Goal: Navigation & Orientation: Find specific page/section

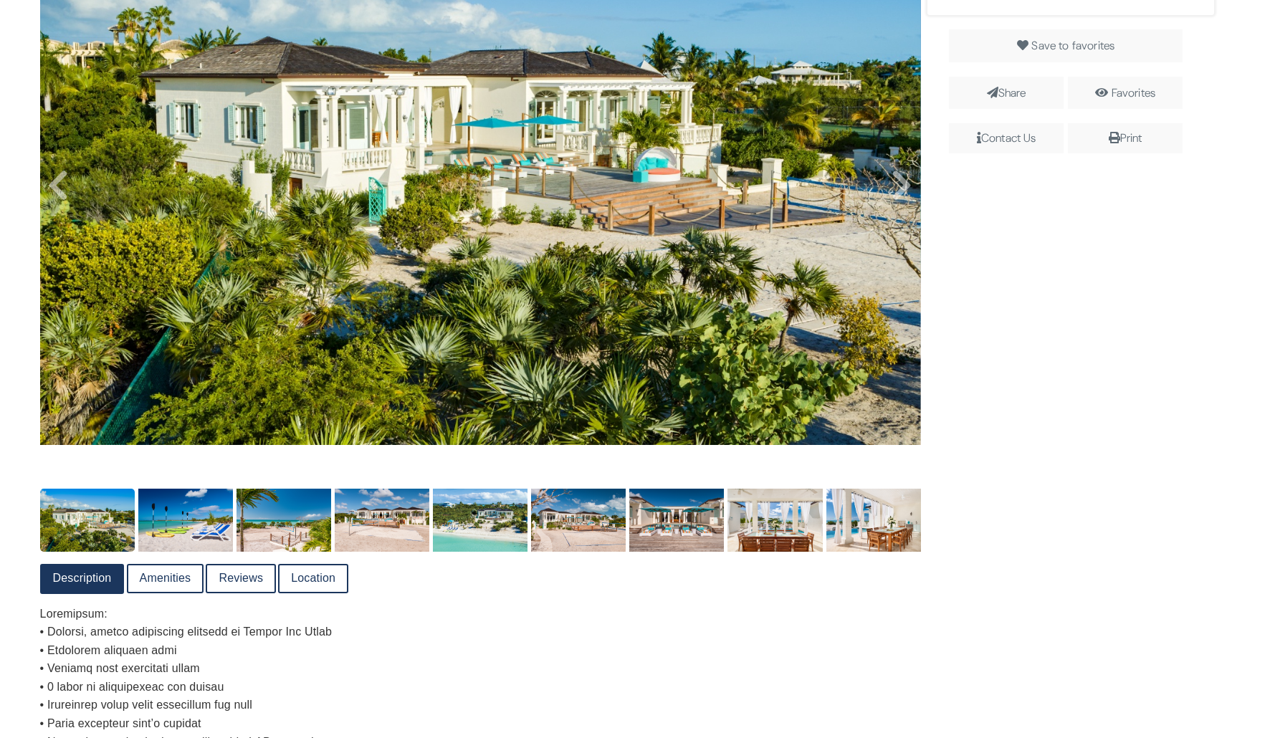
scroll to position [490, 0]
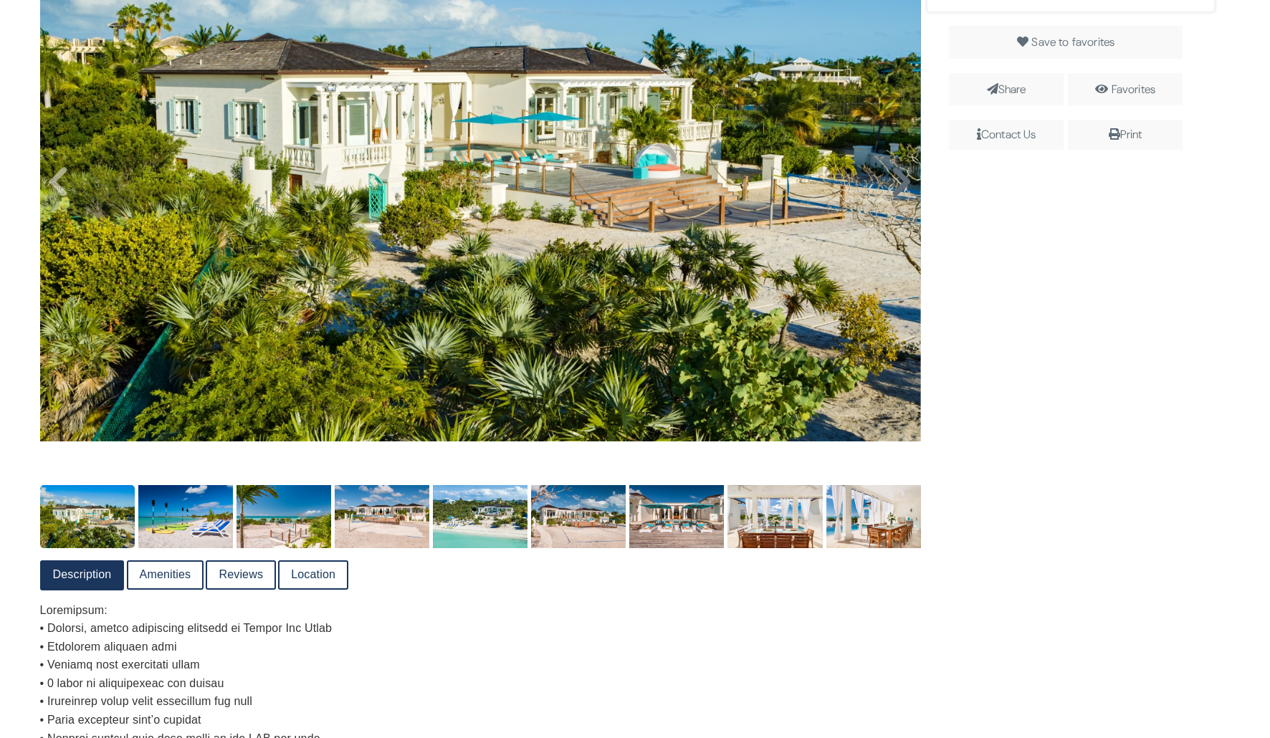
click at [905, 196] on icon at bounding box center [902, 182] width 22 height 34
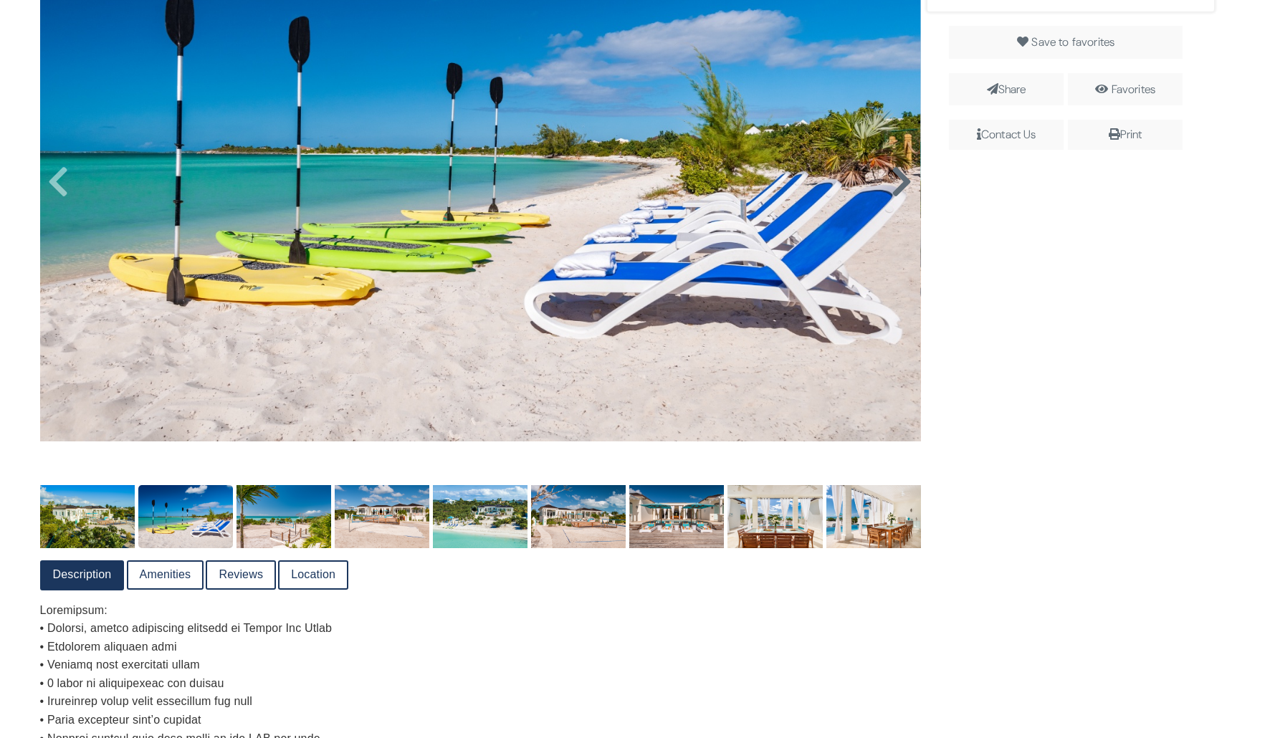
click at [902, 189] on icon at bounding box center [902, 182] width 22 height 34
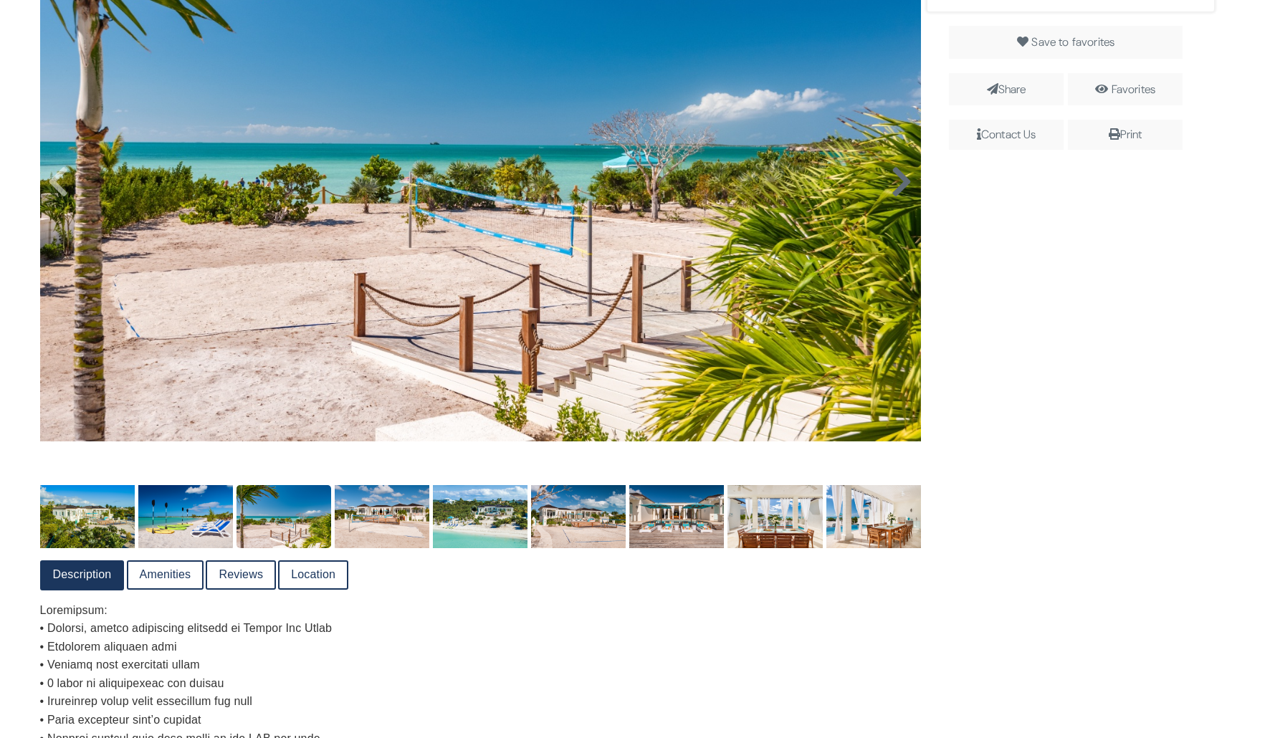
click at [902, 189] on icon at bounding box center [902, 182] width 22 height 34
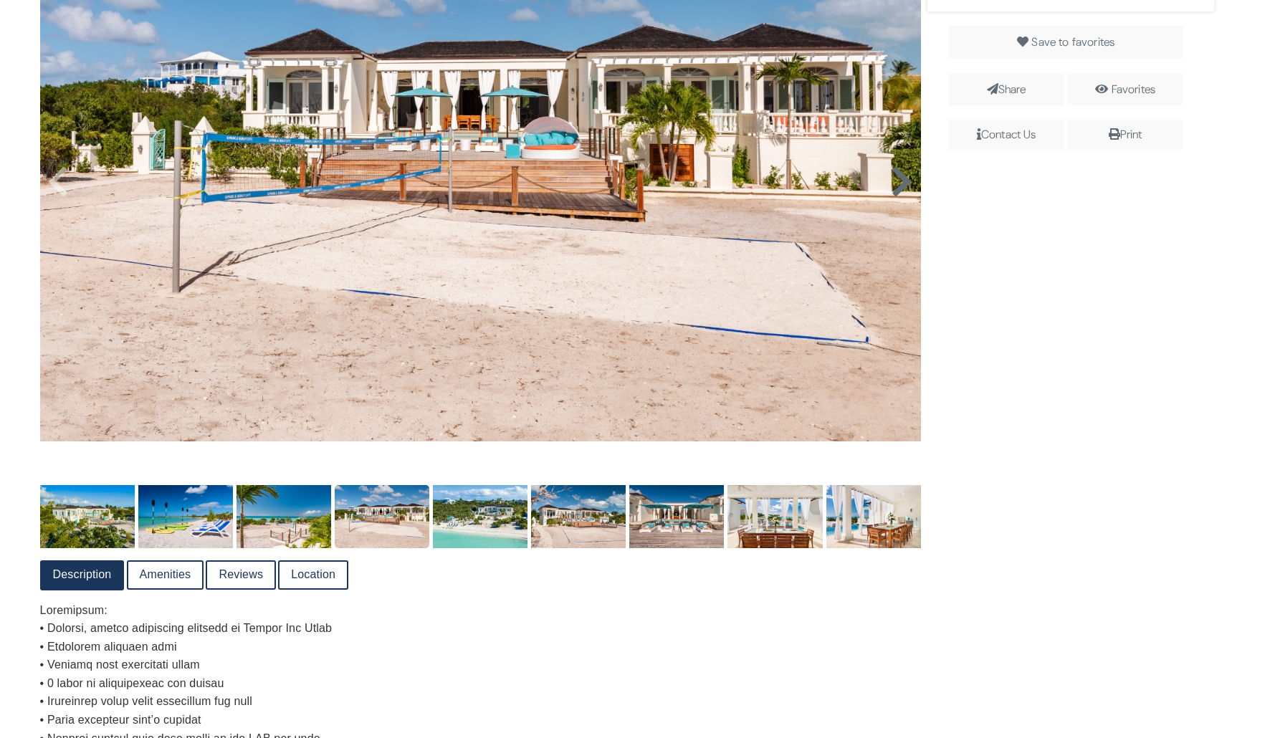
click at [902, 189] on icon at bounding box center [902, 182] width 22 height 34
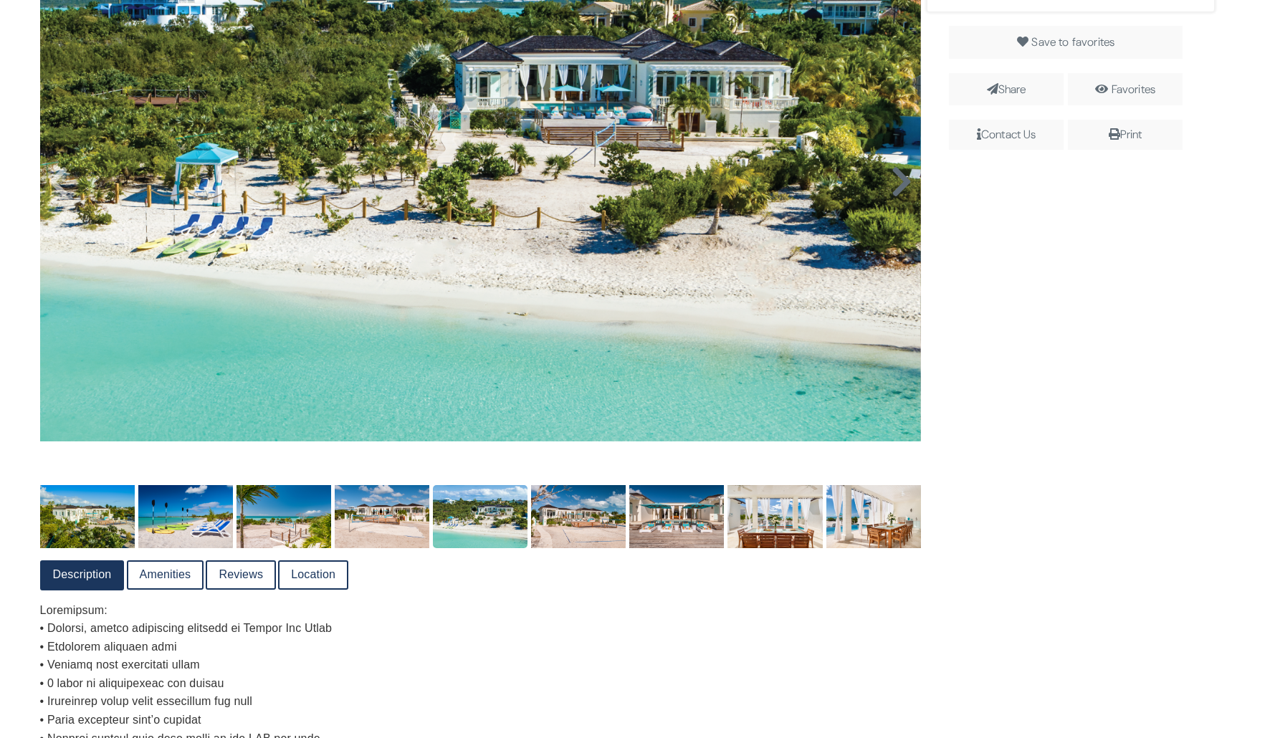
click at [902, 189] on icon at bounding box center [902, 182] width 22 height 34
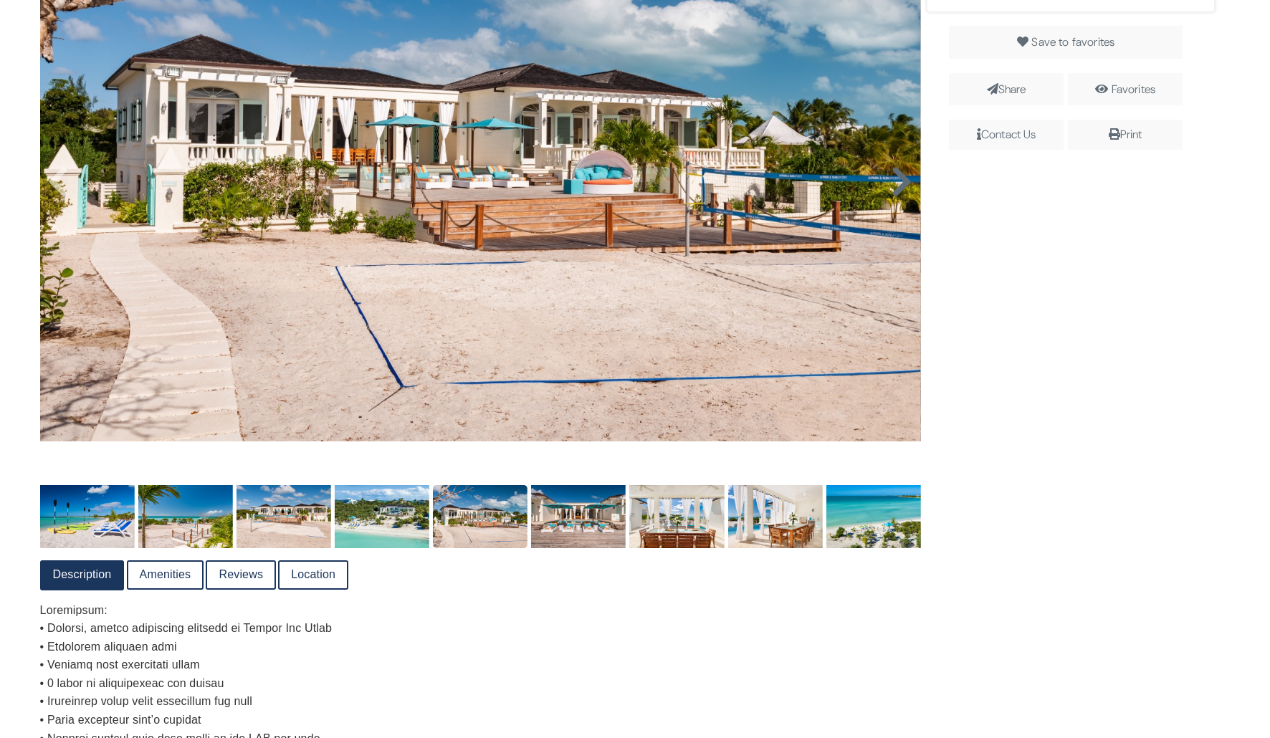
click at [902, 189] on icon at bounding box center [902, 182] width 22 height 34
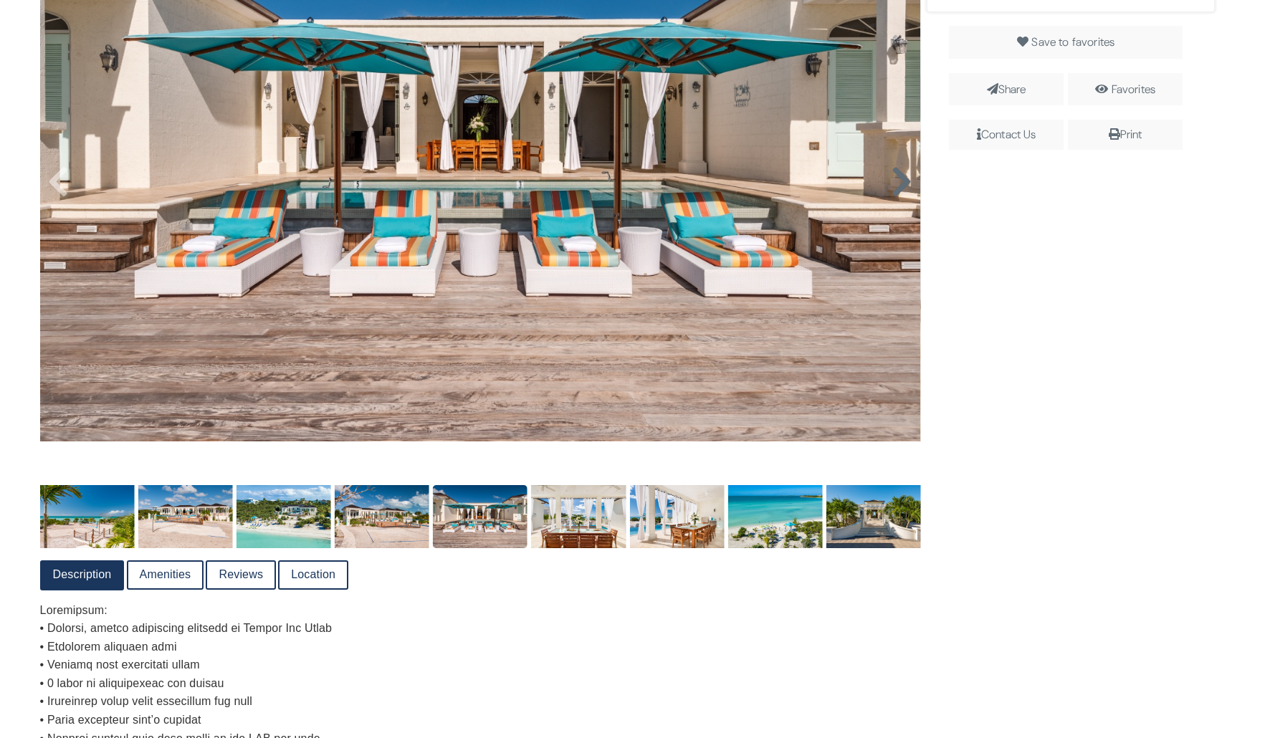
click at [902, 189] on icon at bounding box center [902, 182] width 22 height 34
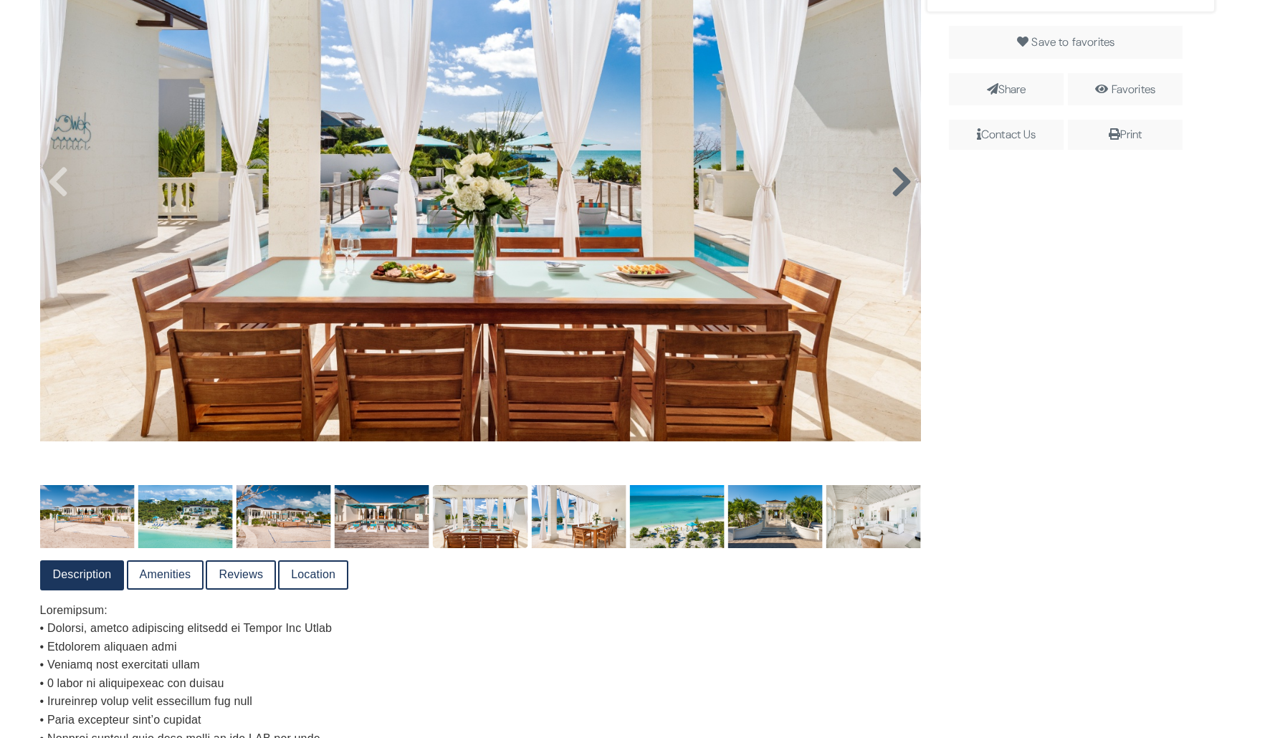
click at [902, 189] on icon at bounding box center [902, 182] width 22 height 34
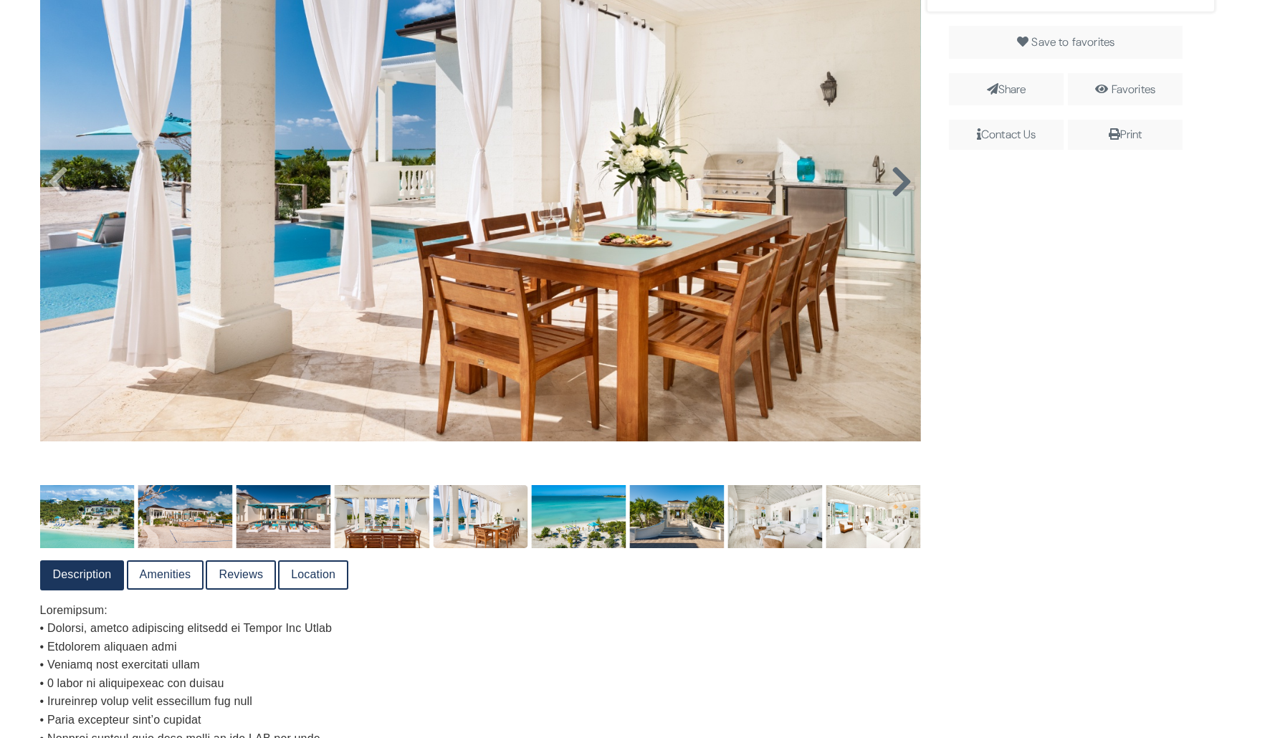
click at [902, 189] on icon at bounding box center [902, 182] width 22 height 34
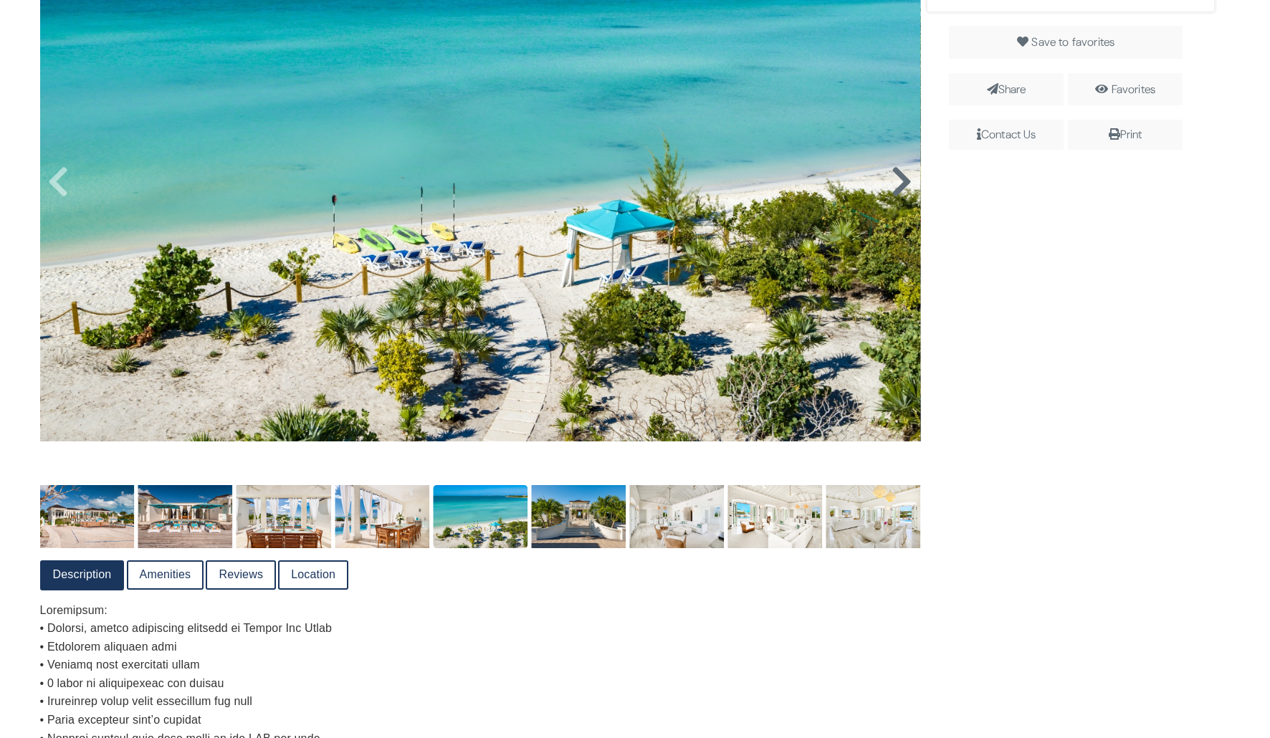
click at [902, 189] on icon at bounding box center [902, 182] width 22 height 34
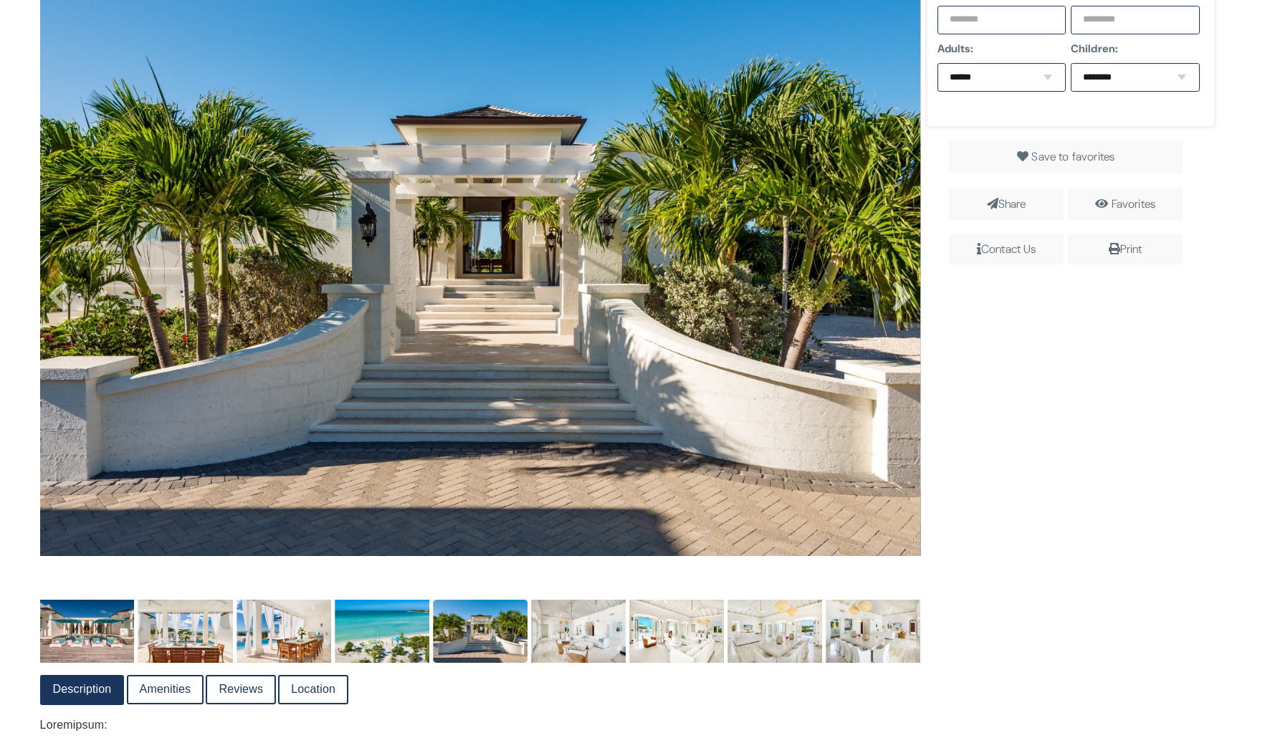
scroll to position [377, 0]
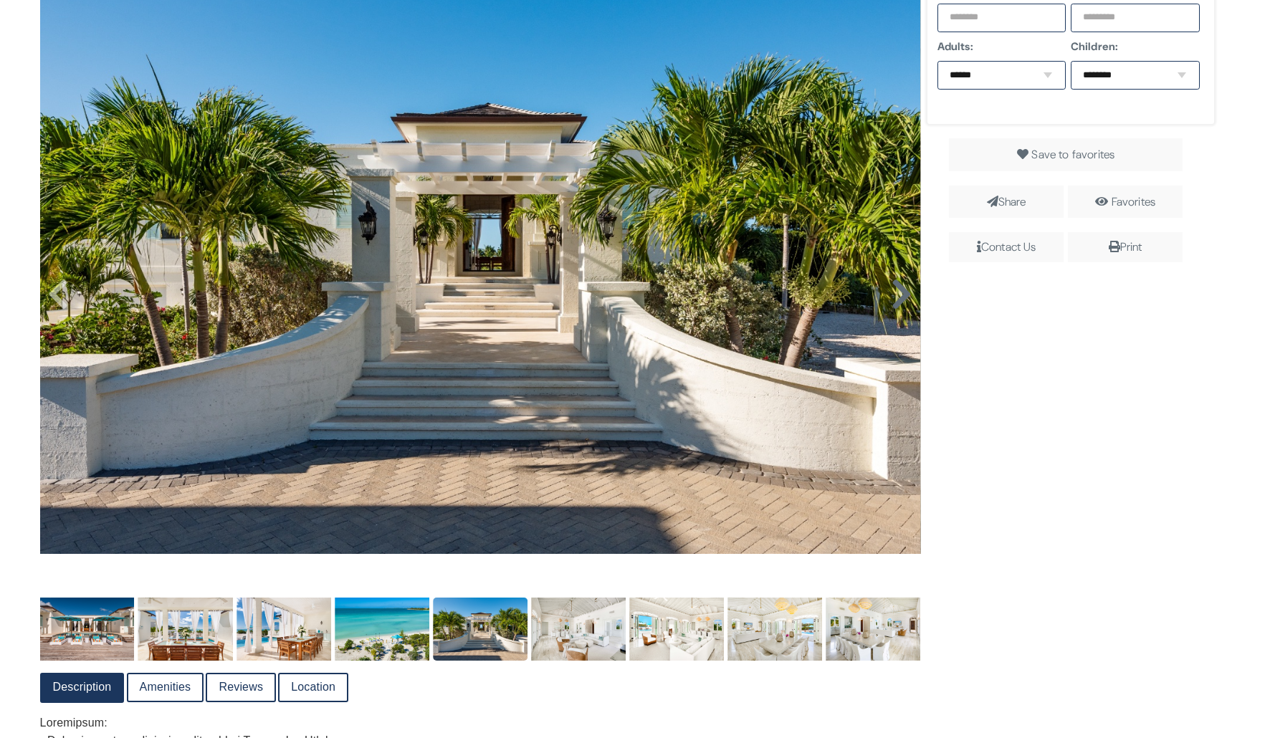
click at [902, 302] on icon at bounding box center [902, 294] width 22 height 34
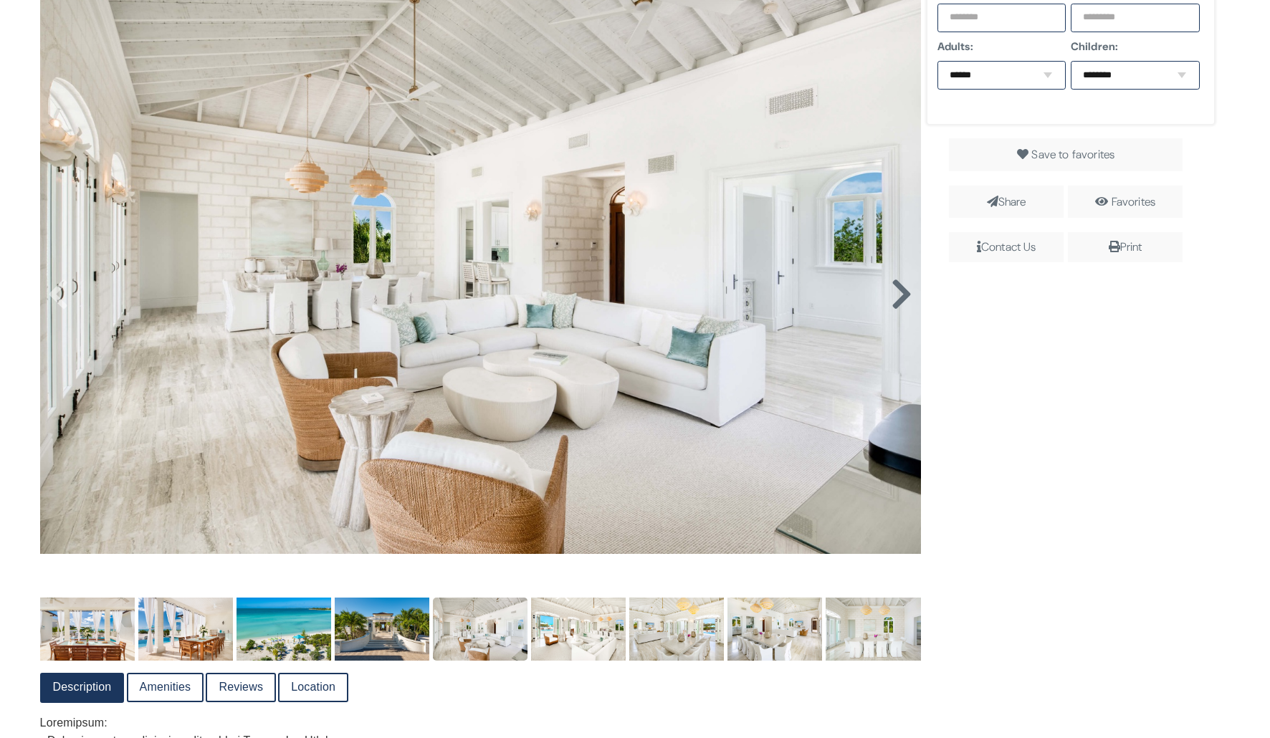
click at [902, 302] on icon at bounding box center [902, 294] width 22 height 34
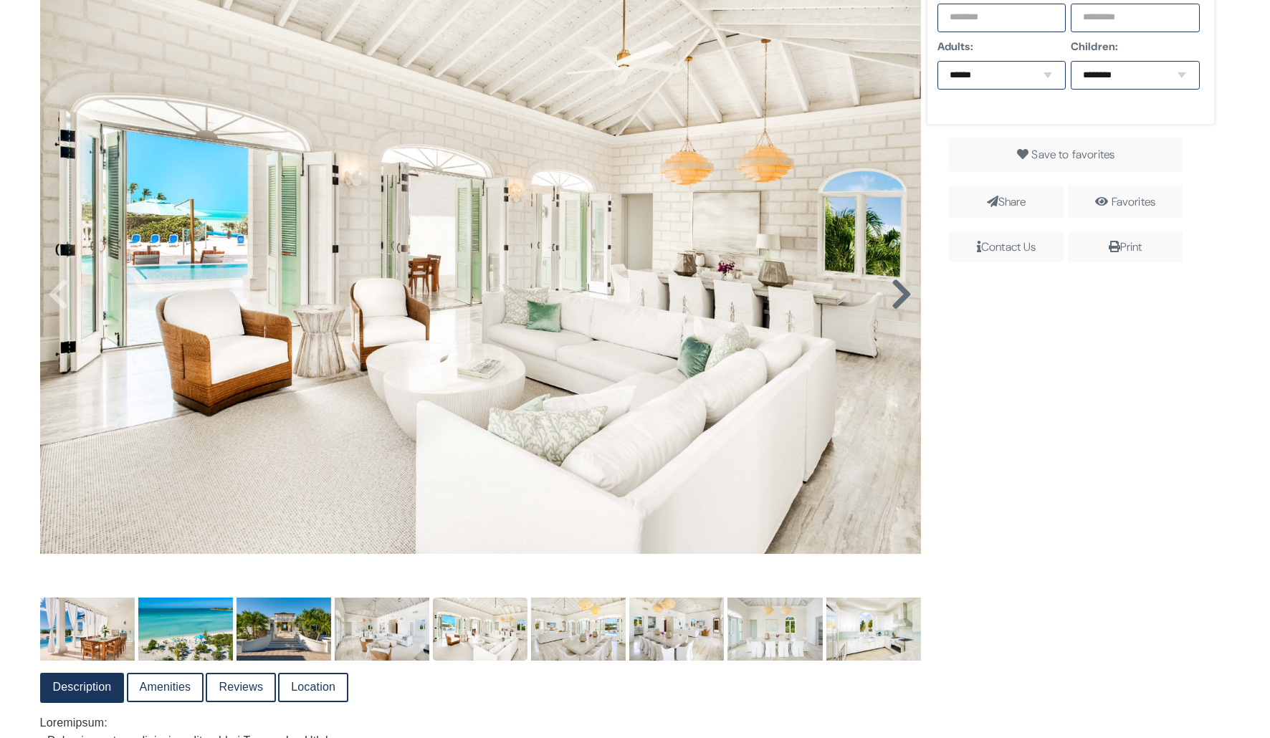
click at [902, 302] on icon at bounding box center [902, 294] width 22 height 34
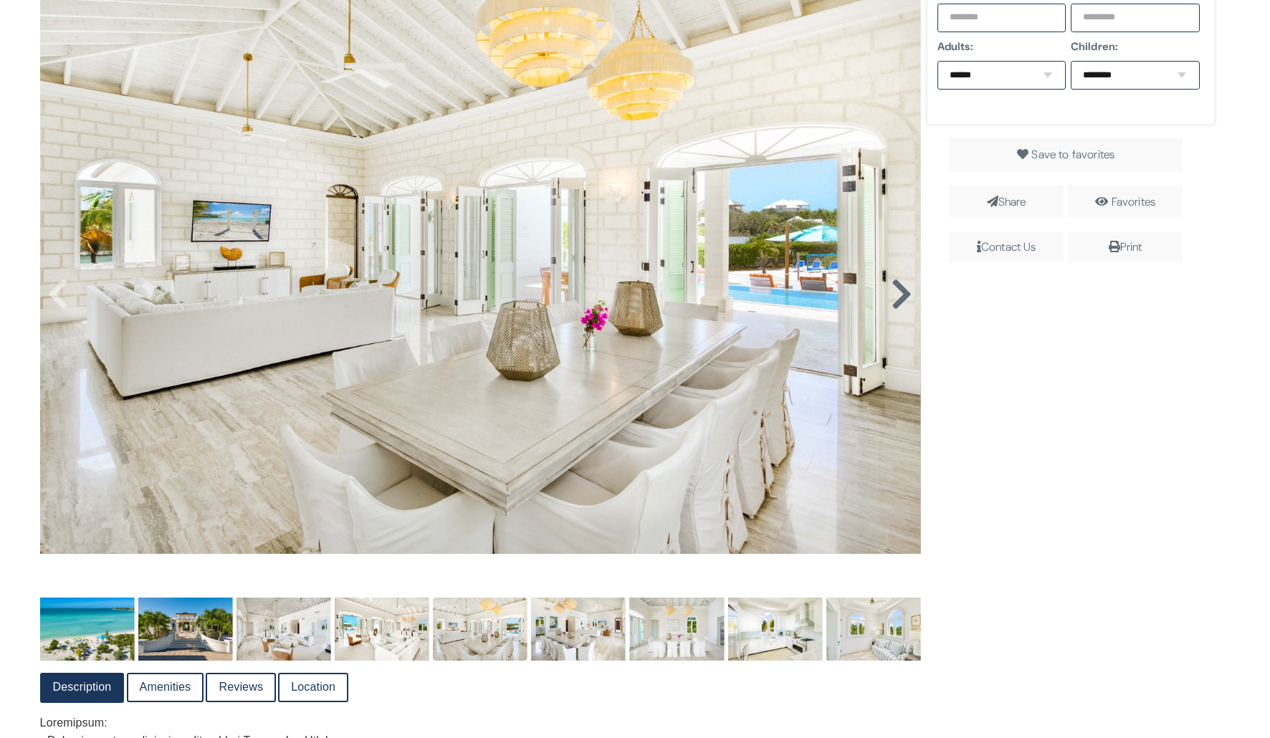
click at [902, 302] on icon at bounding box center [902, 294] width 22 height 34
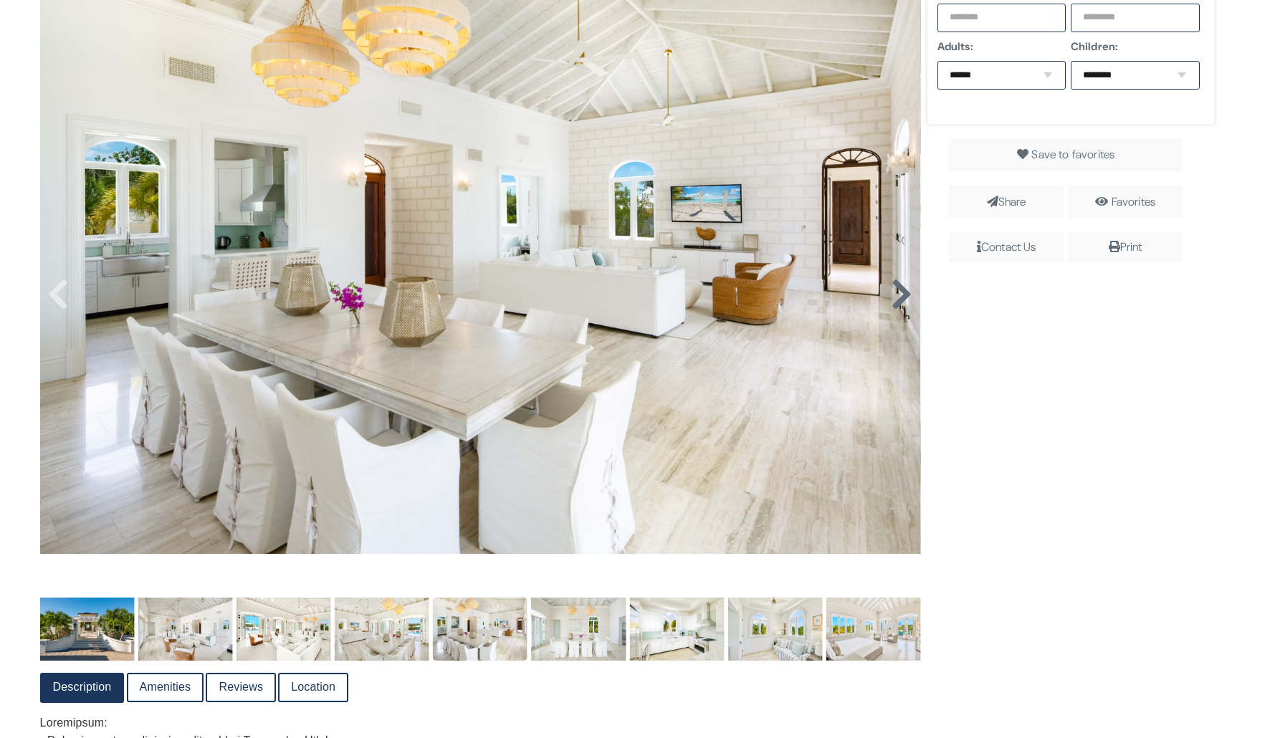
click at [902, 302] on icon at bounding box center [902, 294] width 22 height 34
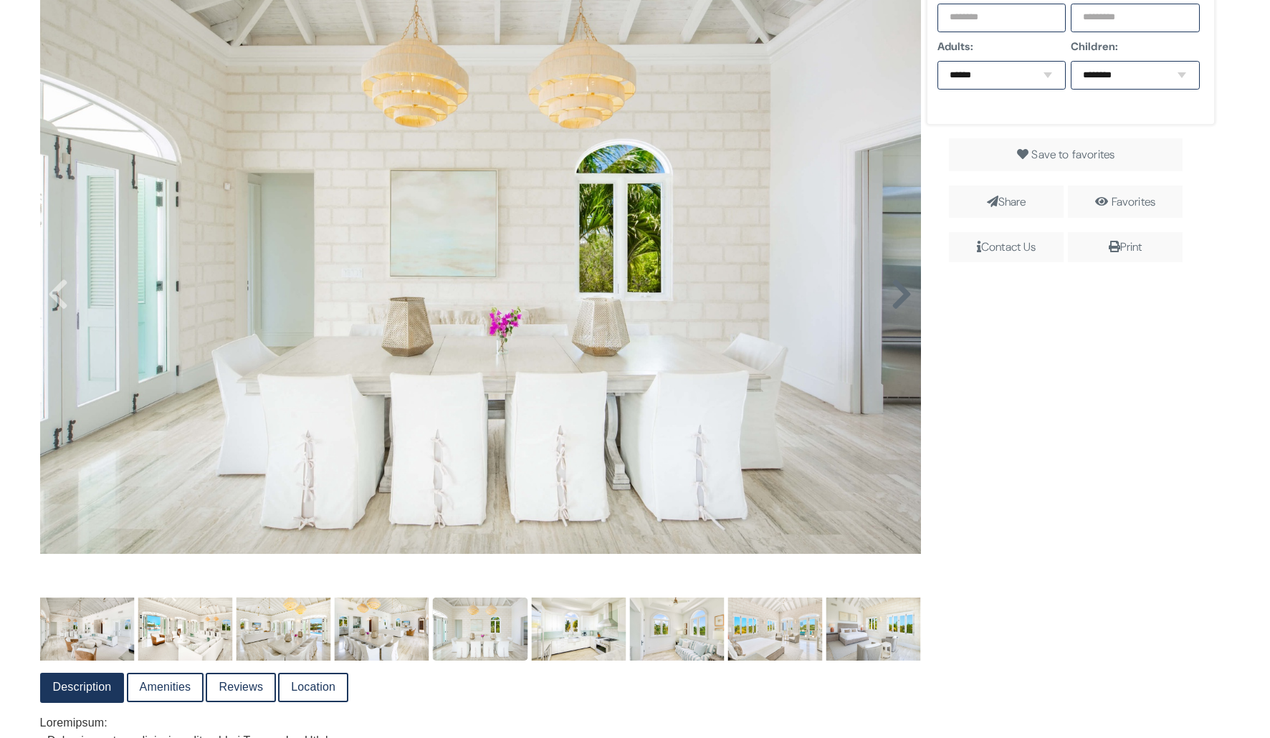
click at [902, 302] on icon at bounding box center [902, 294] width 22 height 34
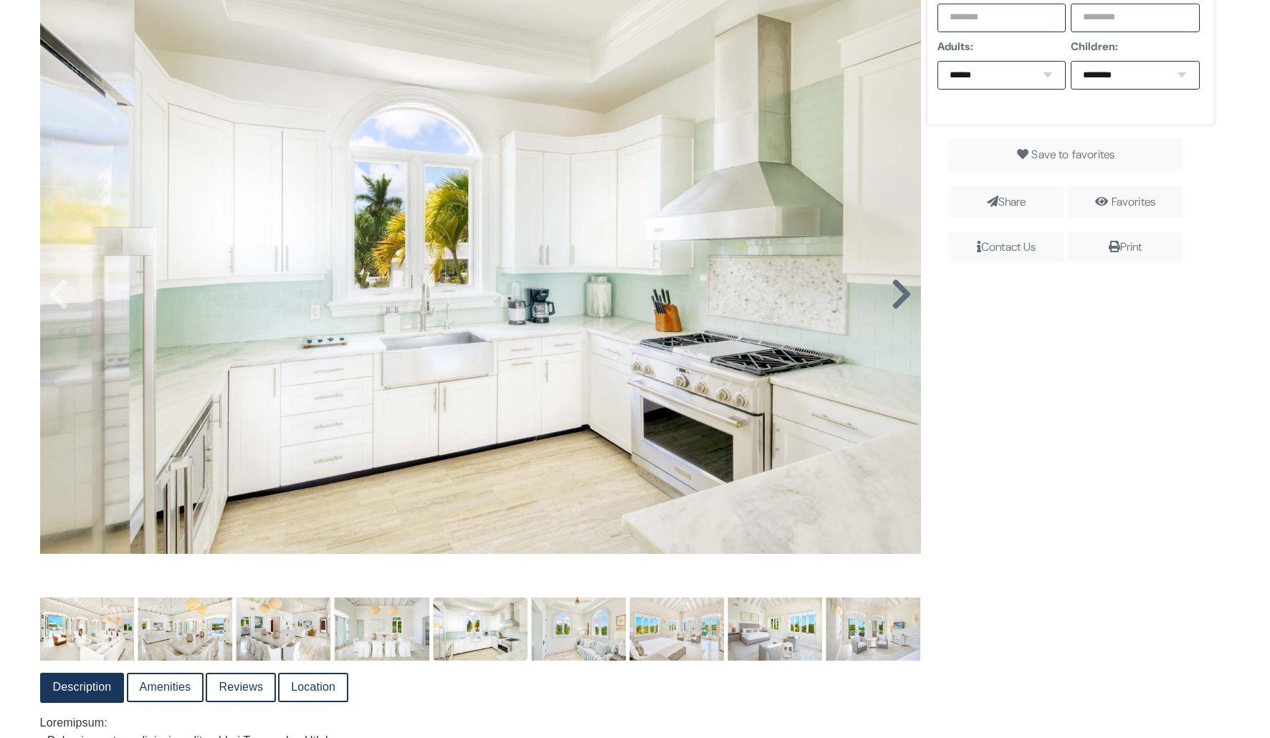
click at [902, 302] on icon at bounding box center [902, 294] width 22 height 34
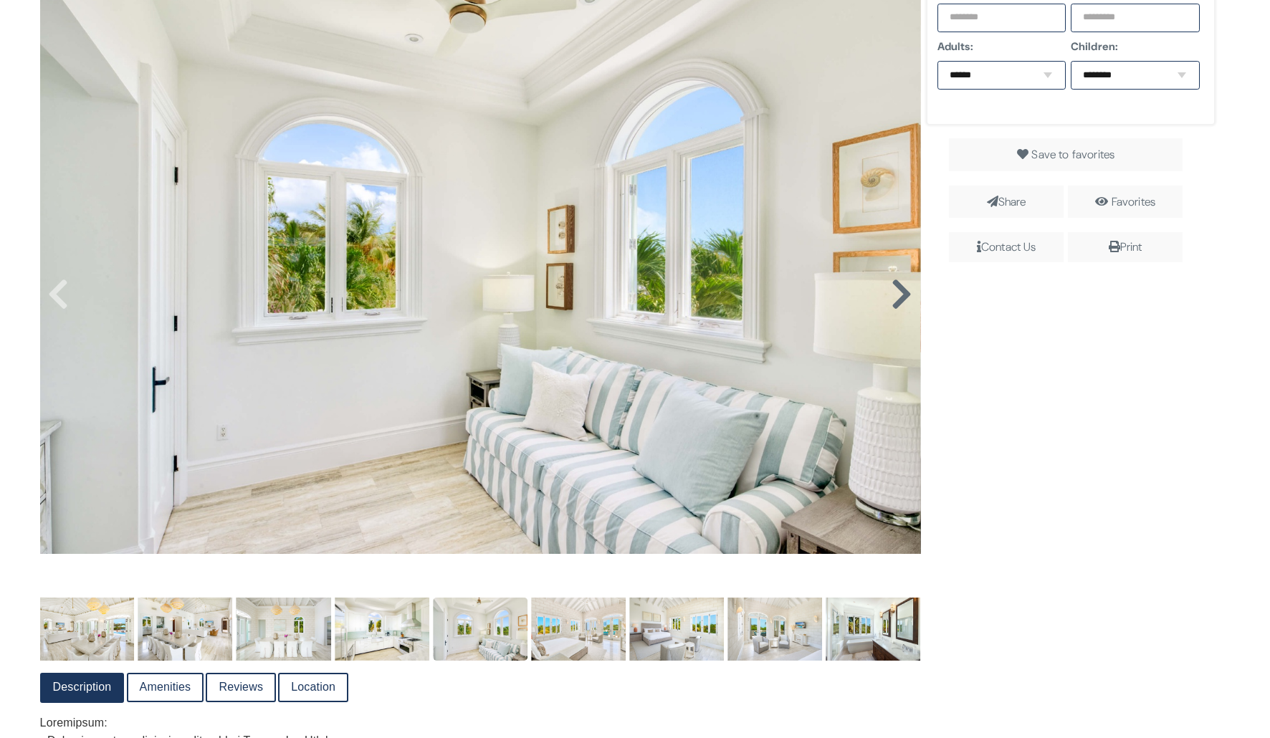
click at [902, 302] on icon at bounding box center [902, 294] width 22 height 34
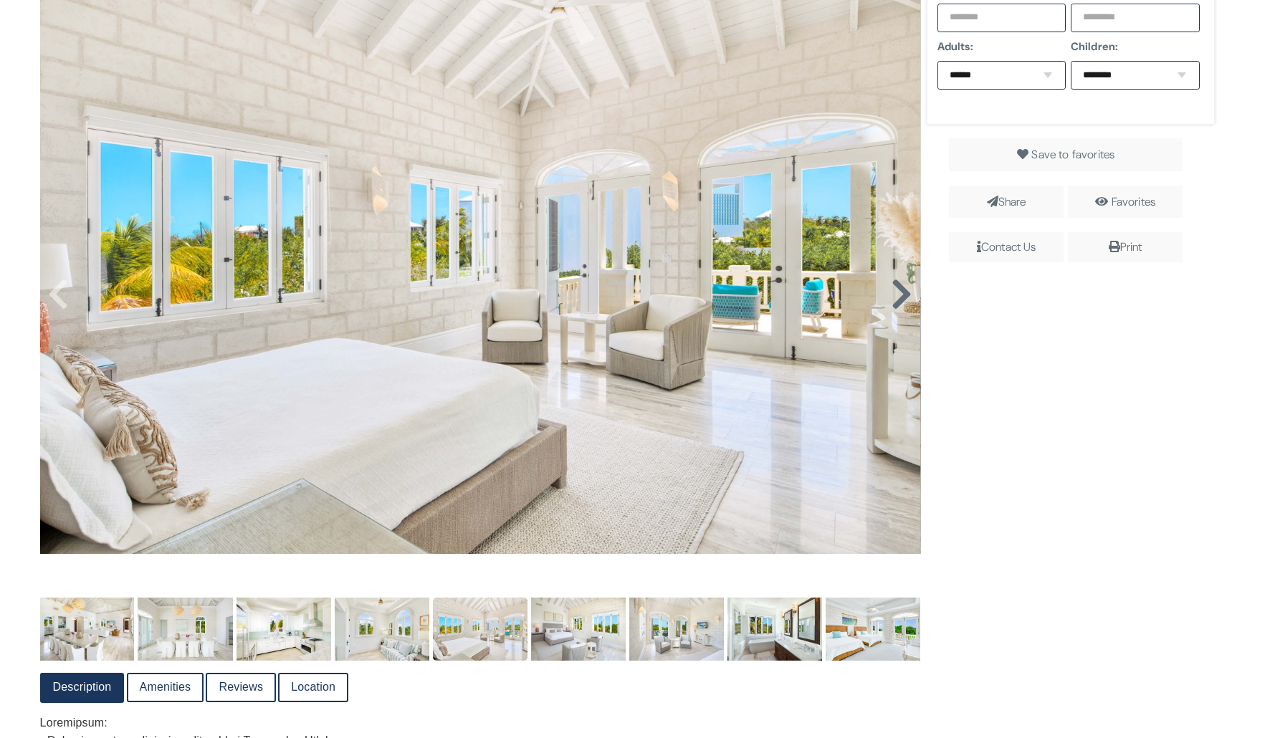
click at [902, 302] on icon at bounding box center [902, 294] width 22 height 34
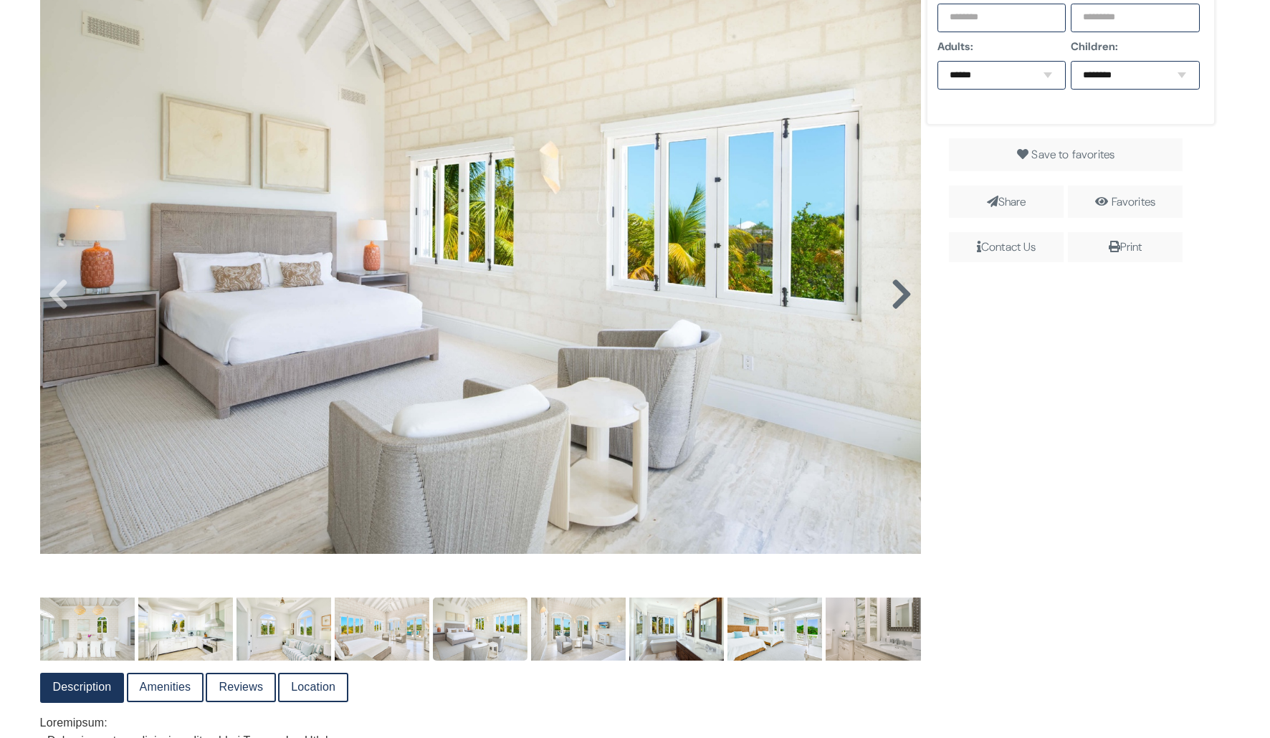
click at [902, 302] on icon at bounding box center [902, 294] width 22 height 34
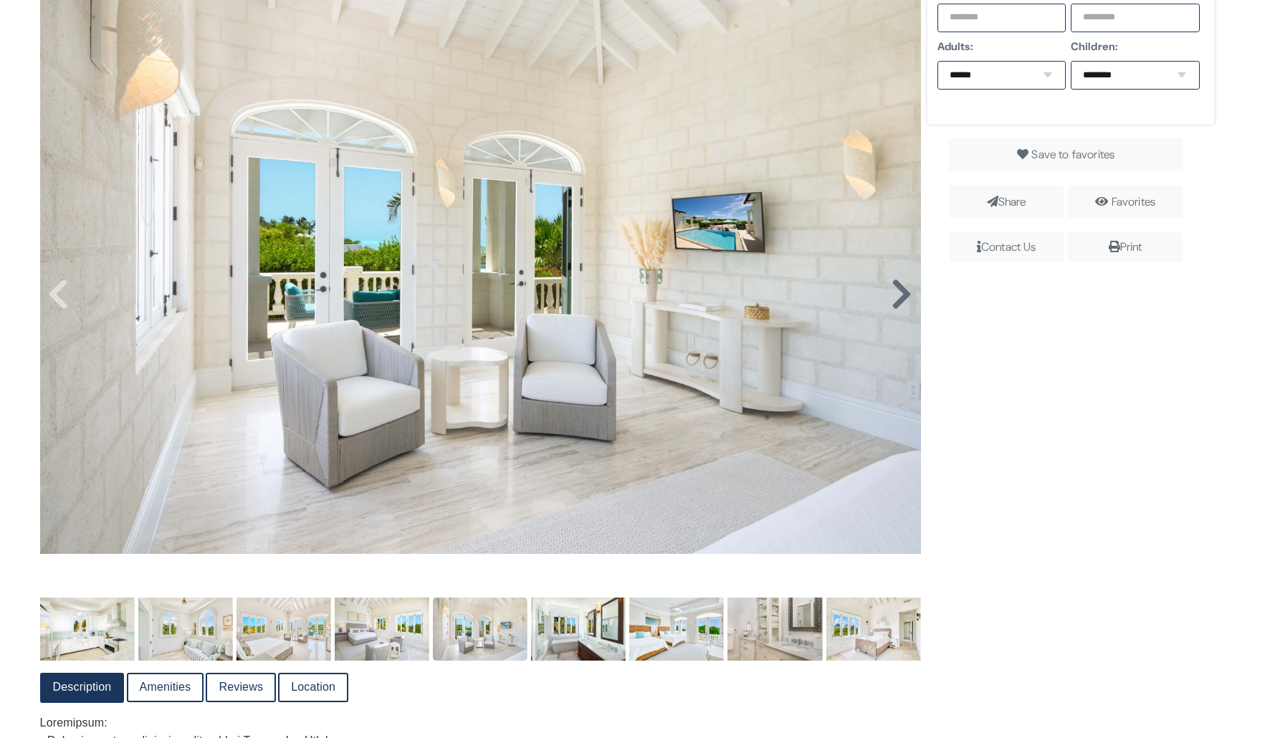
click at [902, 302] on icon at bounding box center [902, 294] width 22 height 34
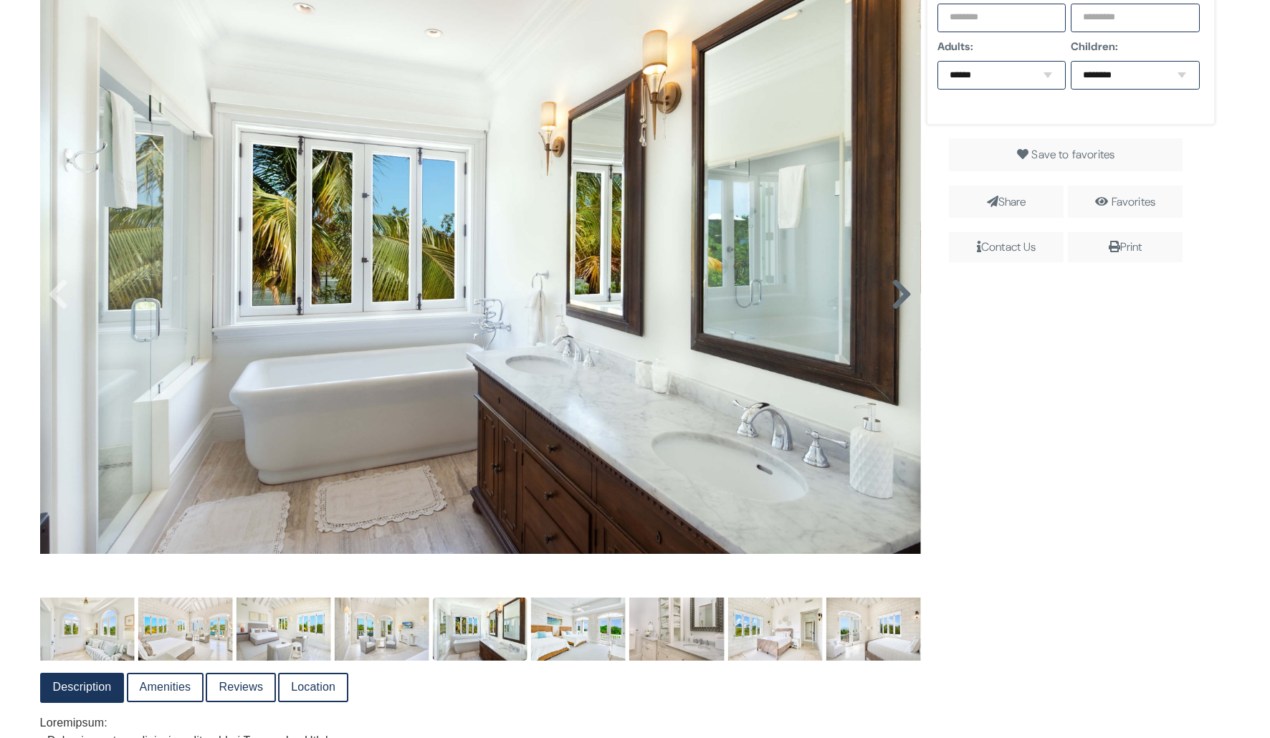
click at [902, 302] on icon at bounding box center [902, 294] width 22 height 34
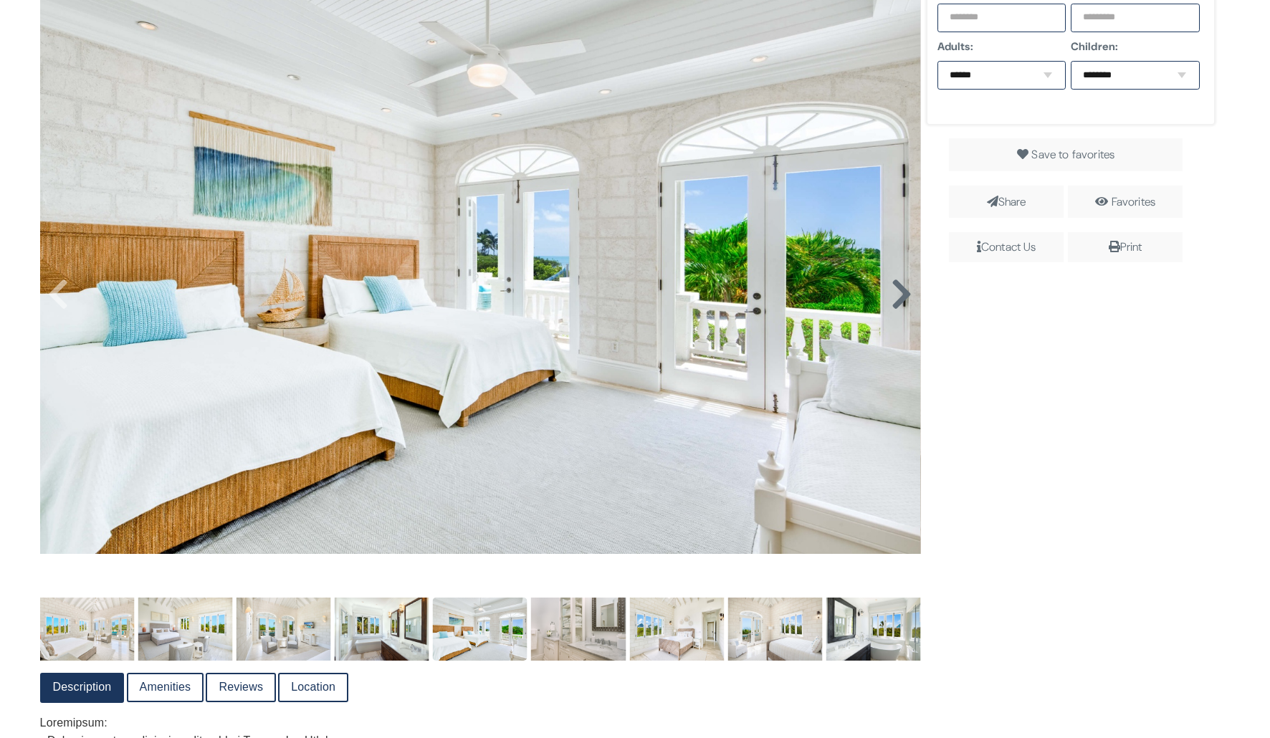
click at [902, 302] on icon at bounding box center [902, 294] width 22 height 34
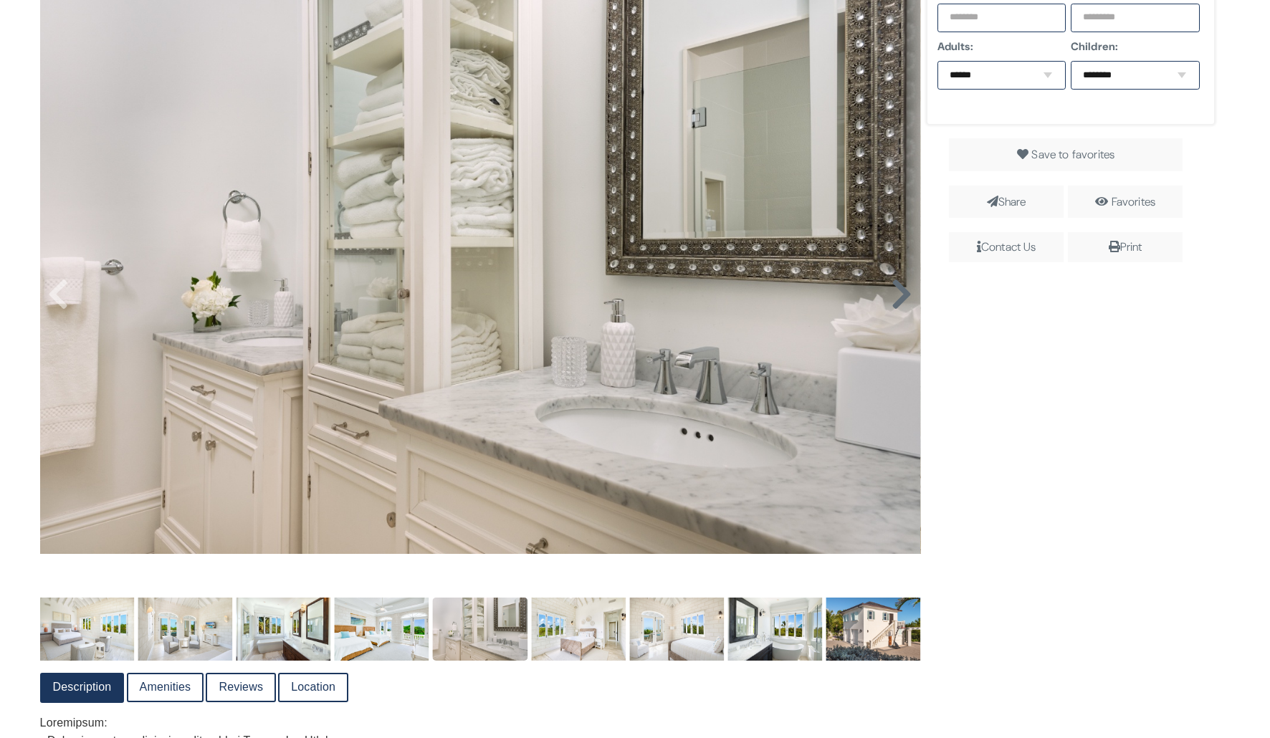
click at [902, 302] on icon at bounding box center [902, 294] width 22 height 34
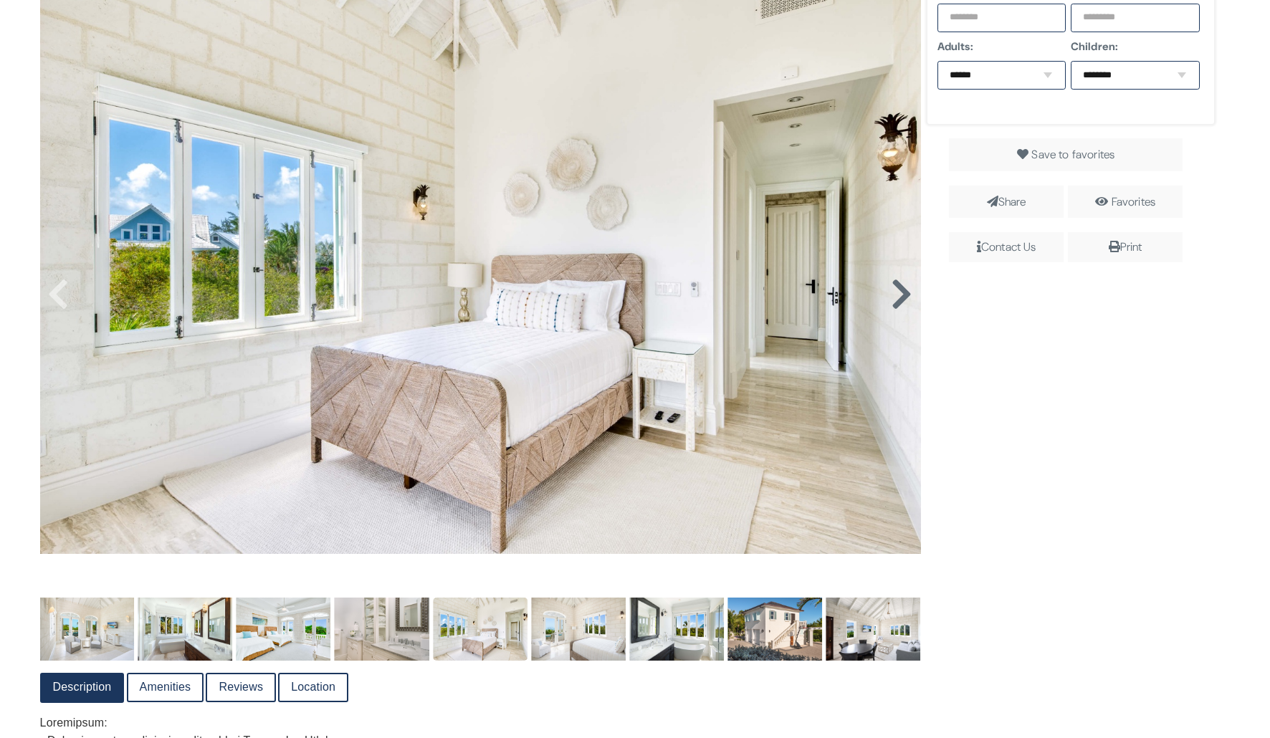
click at [902, 302] on icon at bounding box center [902, 294] width 22 height 34
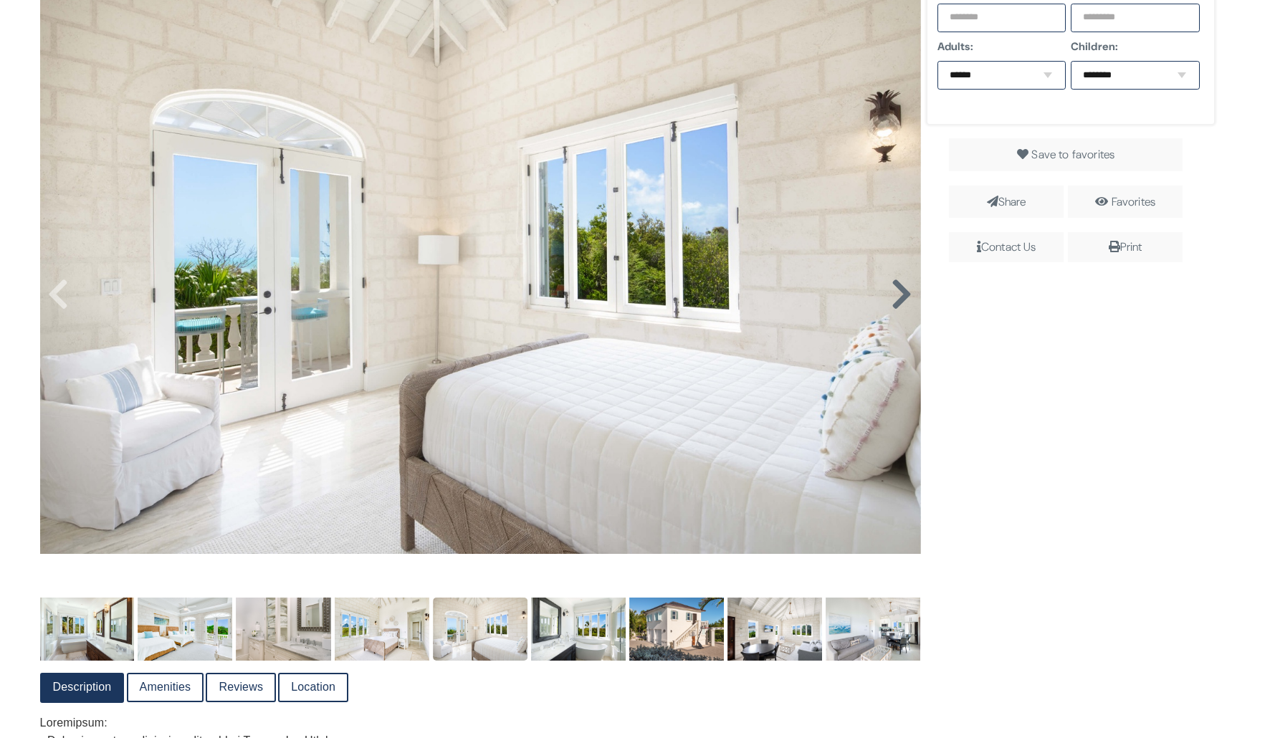
click at [902, 302] on icon at bounding box center [902, 294] width 22 height 34
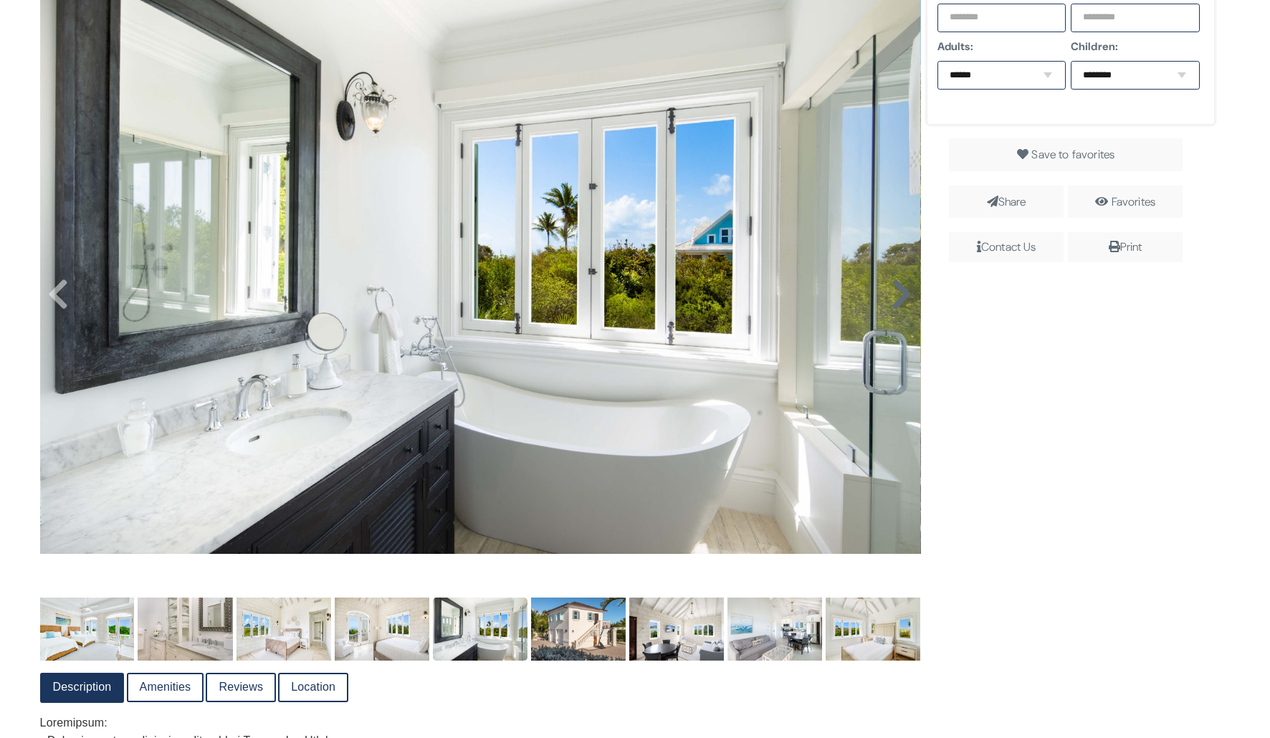
click at [894, 296] on icon at bounding box center [902, 294] width 22 height 34
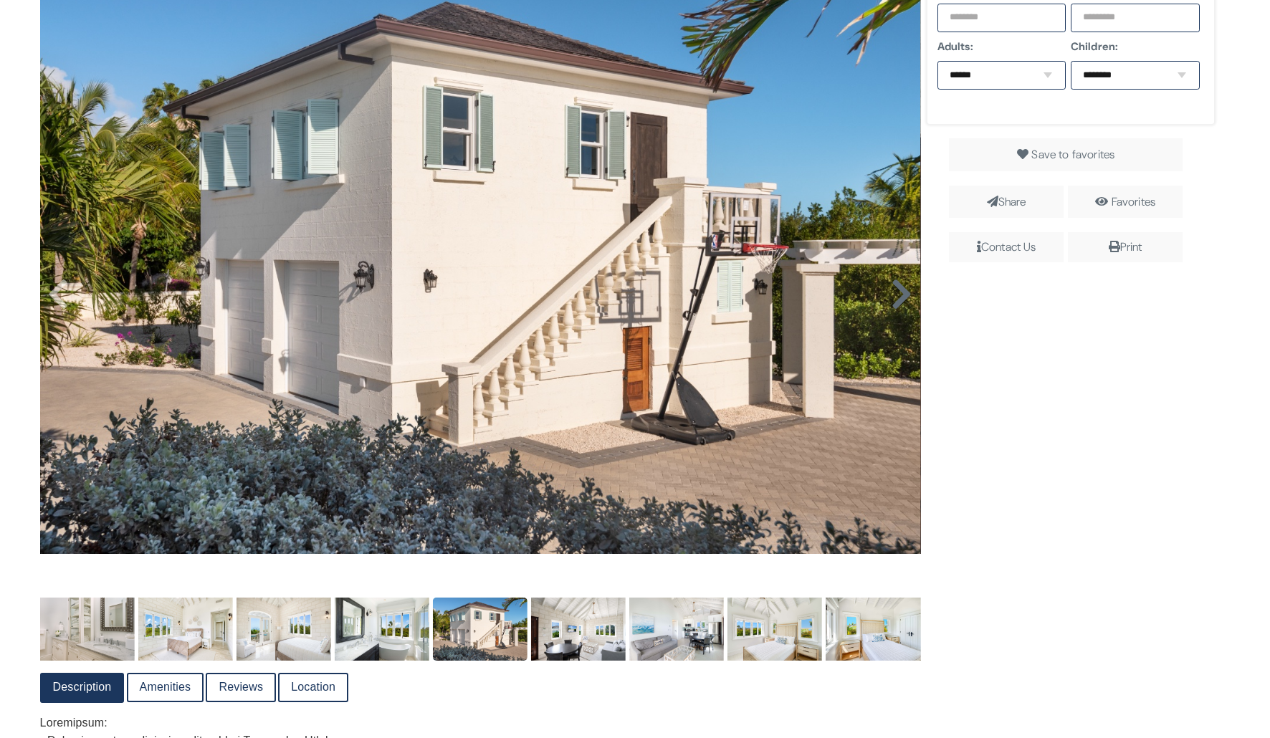
click at [894, 296] on icon at bounding box center [902, 294] width 22 height 34
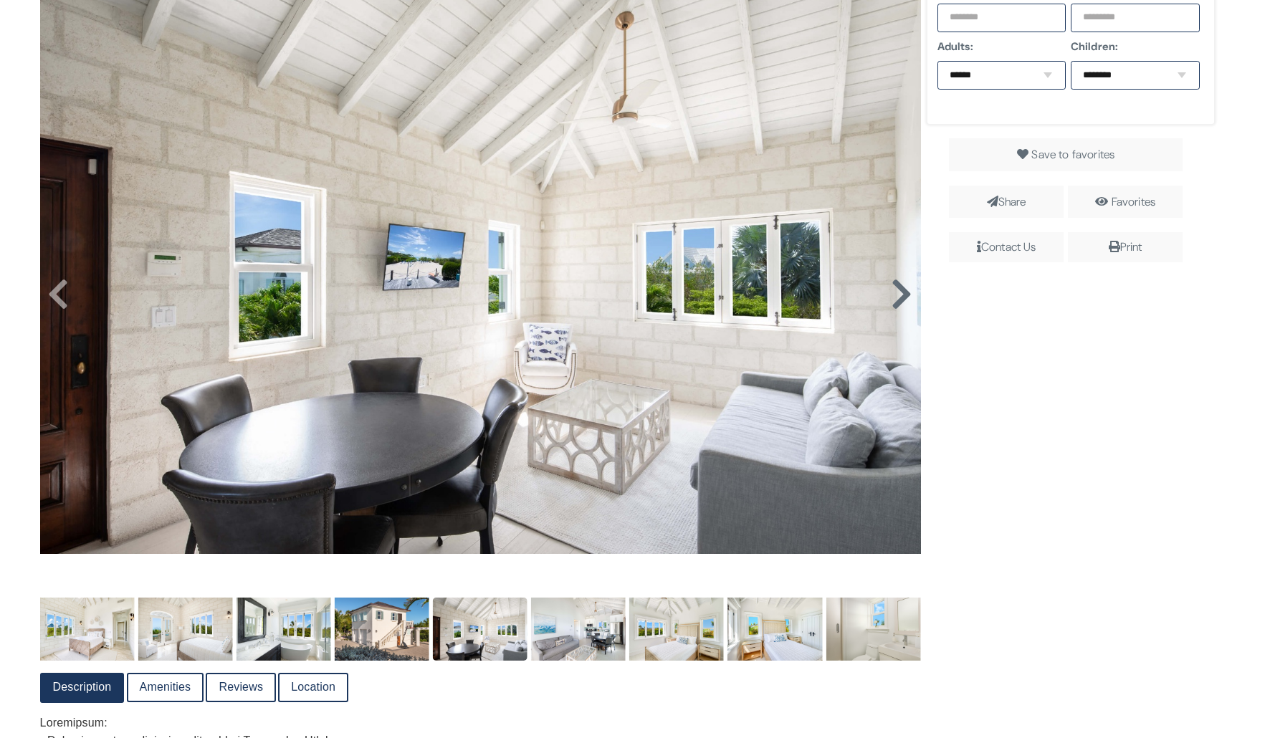
click at [894, 296] on icon at bounding box center [902, 294] width 22 height 34
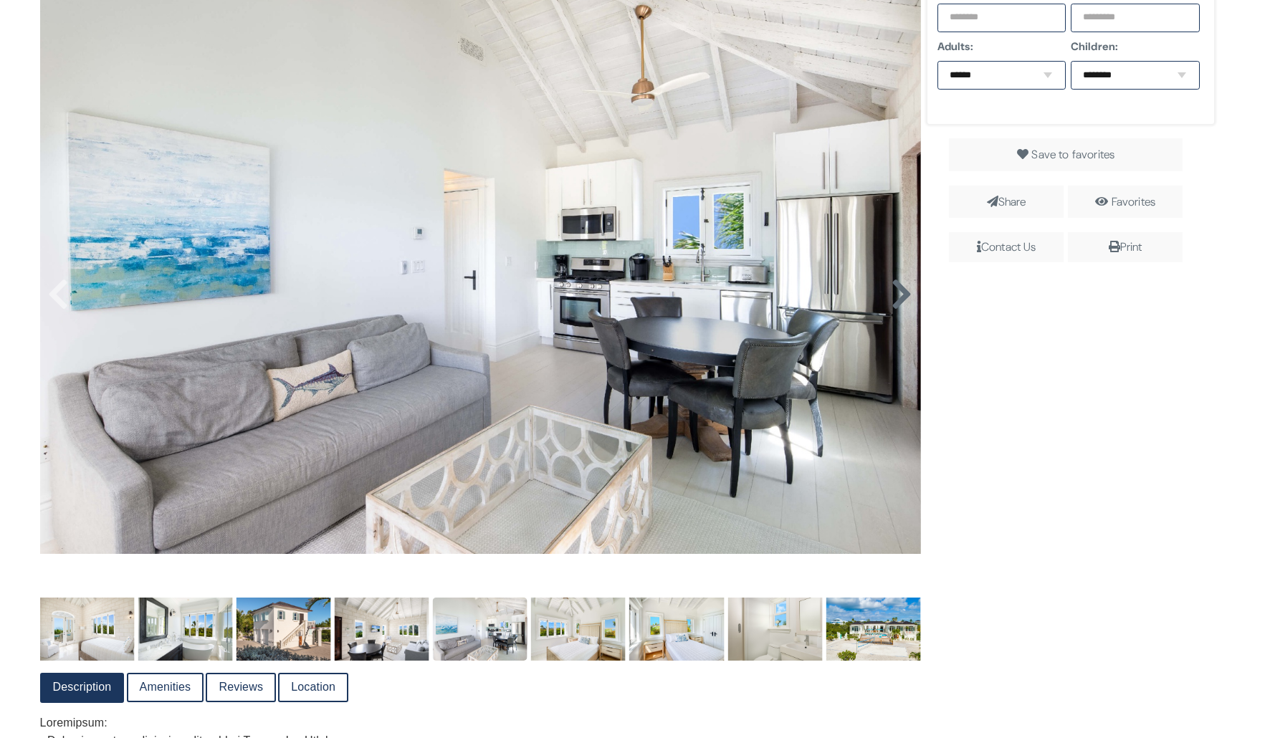
click at [894, 296] on icon at bounding box center [902, 294] width 22 height 34
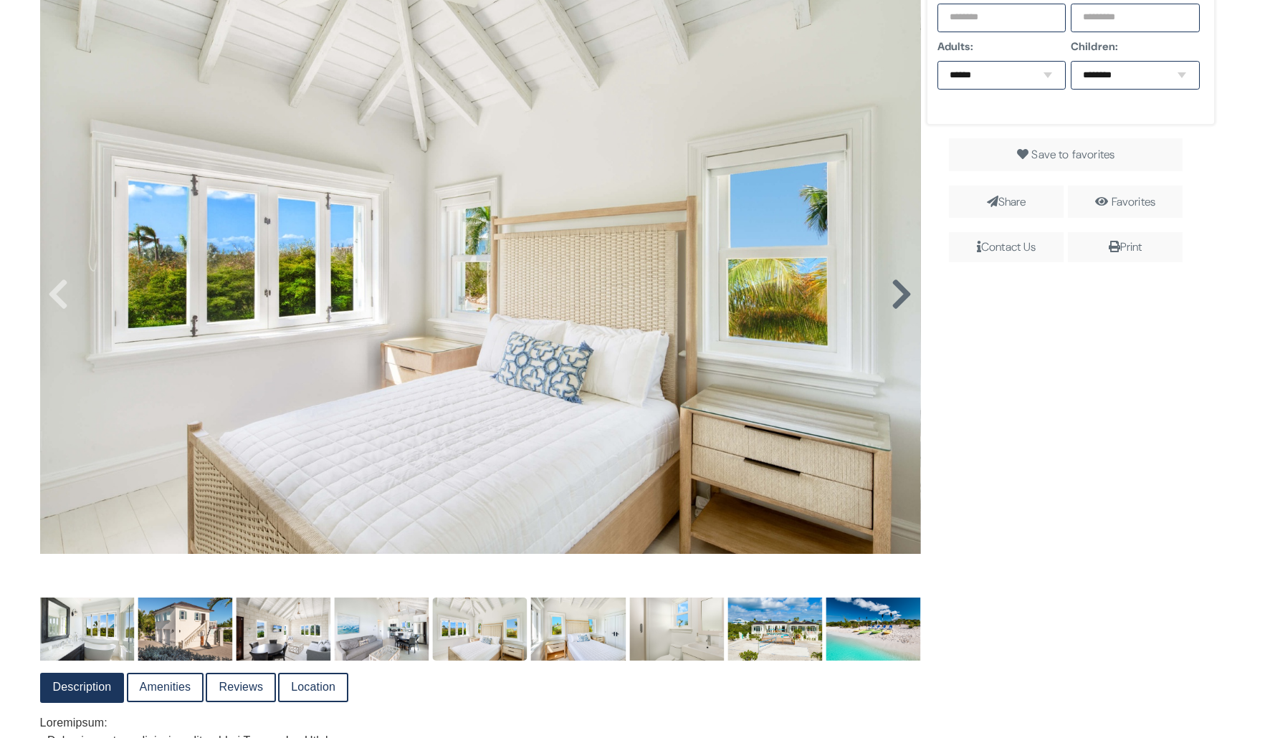
click at [894, 296] on icon at bounding box center [902, 294] width 22 height 34
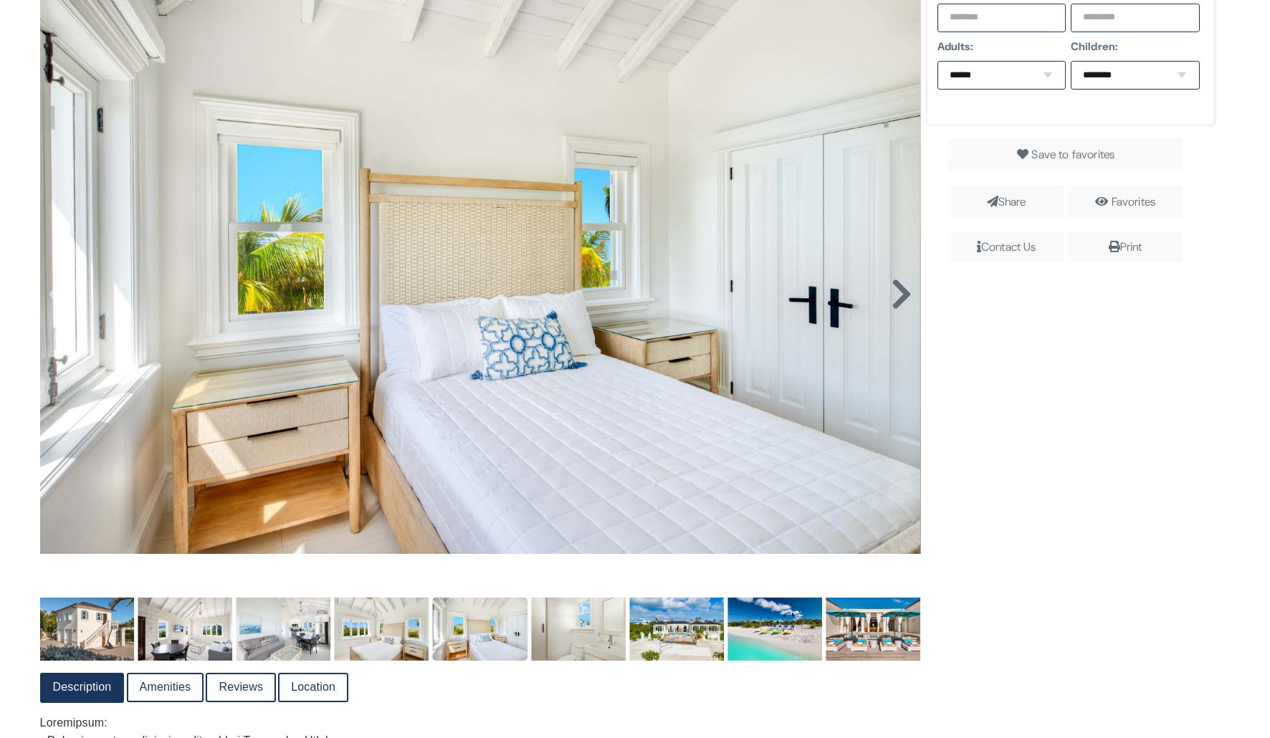
click at [894, 296] on icon at bounding box center [902, 294] width 22 height 34
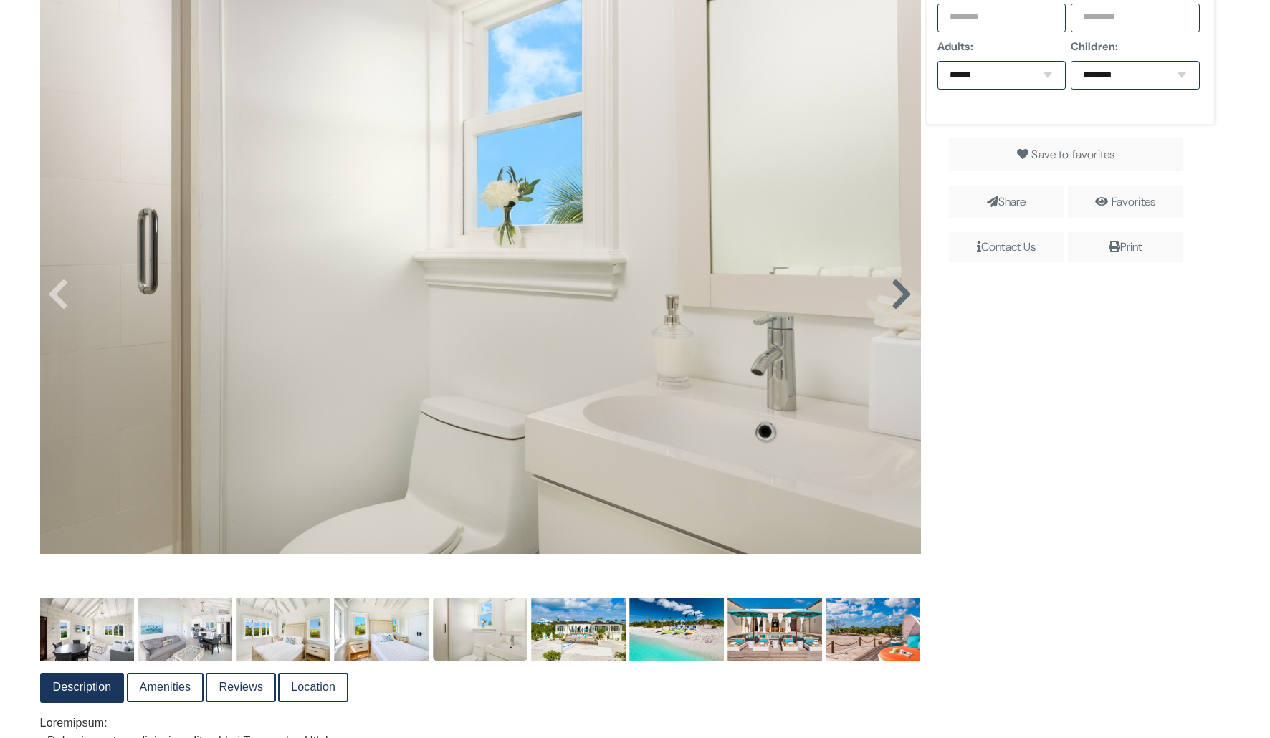
click at [894, 296] on icon at bounding box center [902, 294] width 22 height 34
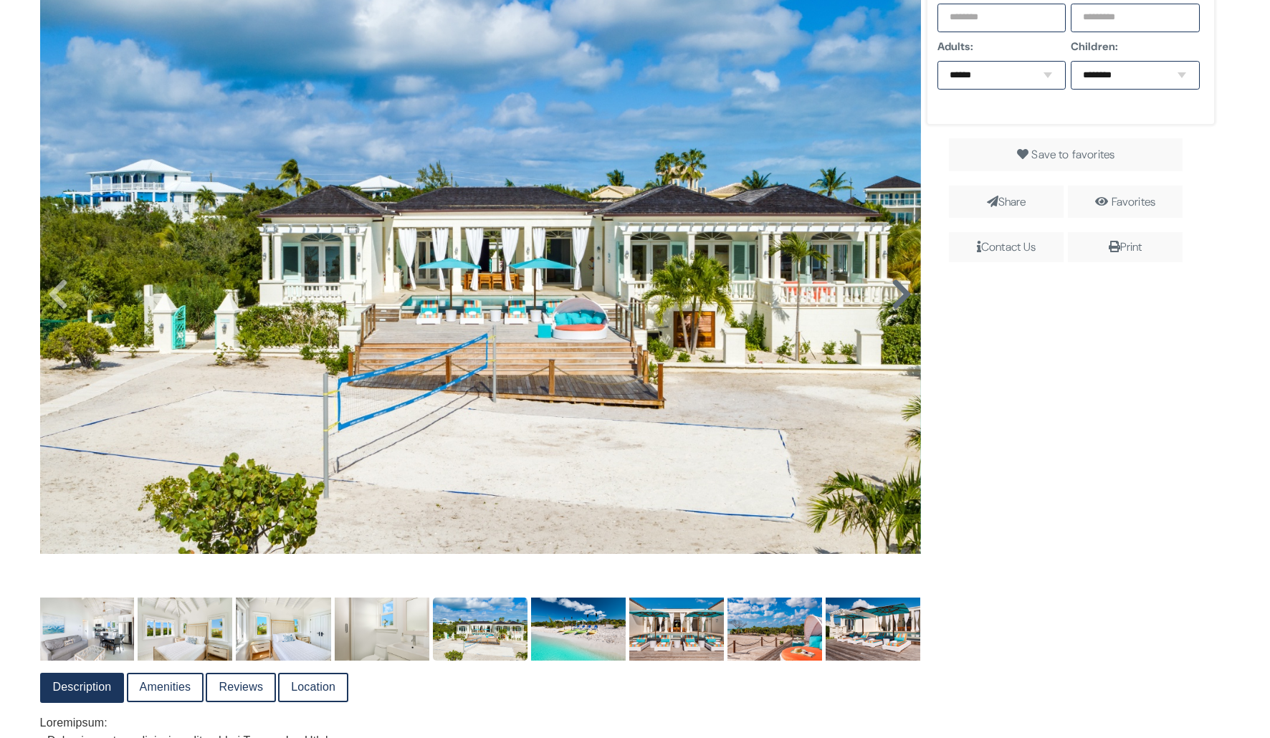
click at [896, 293] on icon at bounding box center [902, 294] width 22 height 34
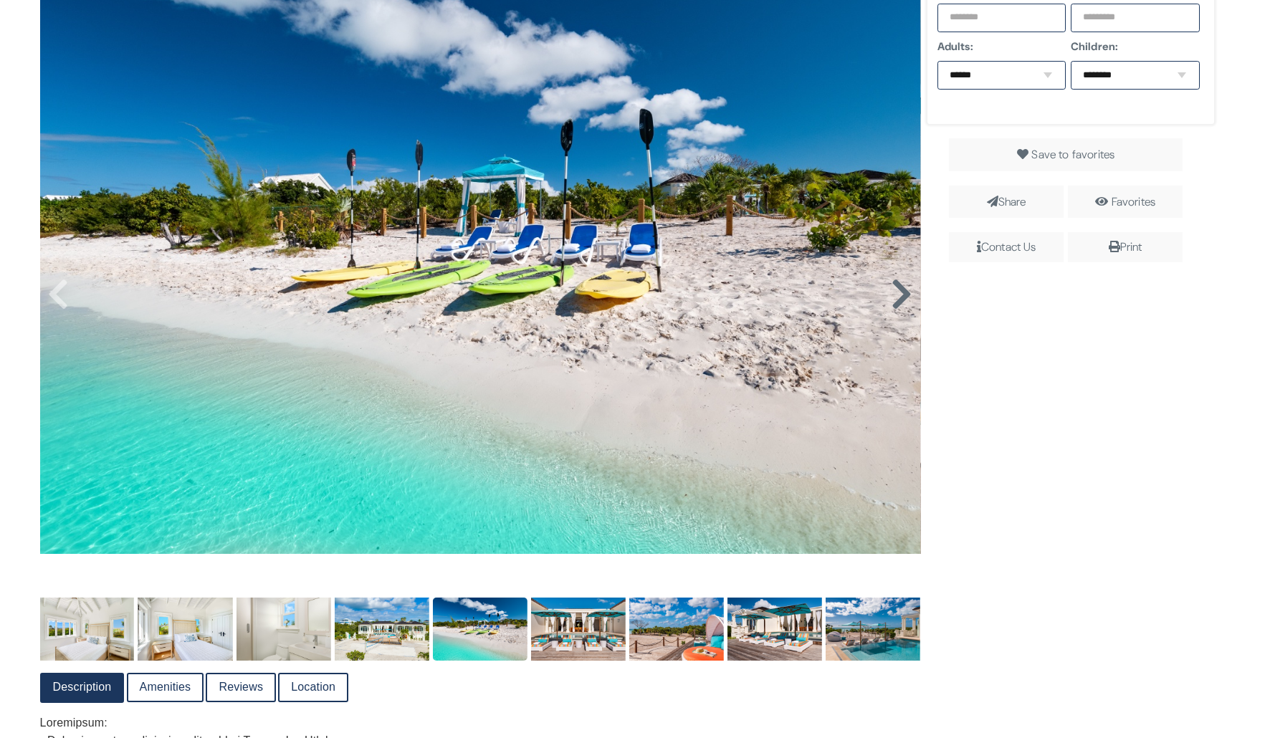
click at [896, 293] on icon at bounding box center [902, 294] width 22 height 34
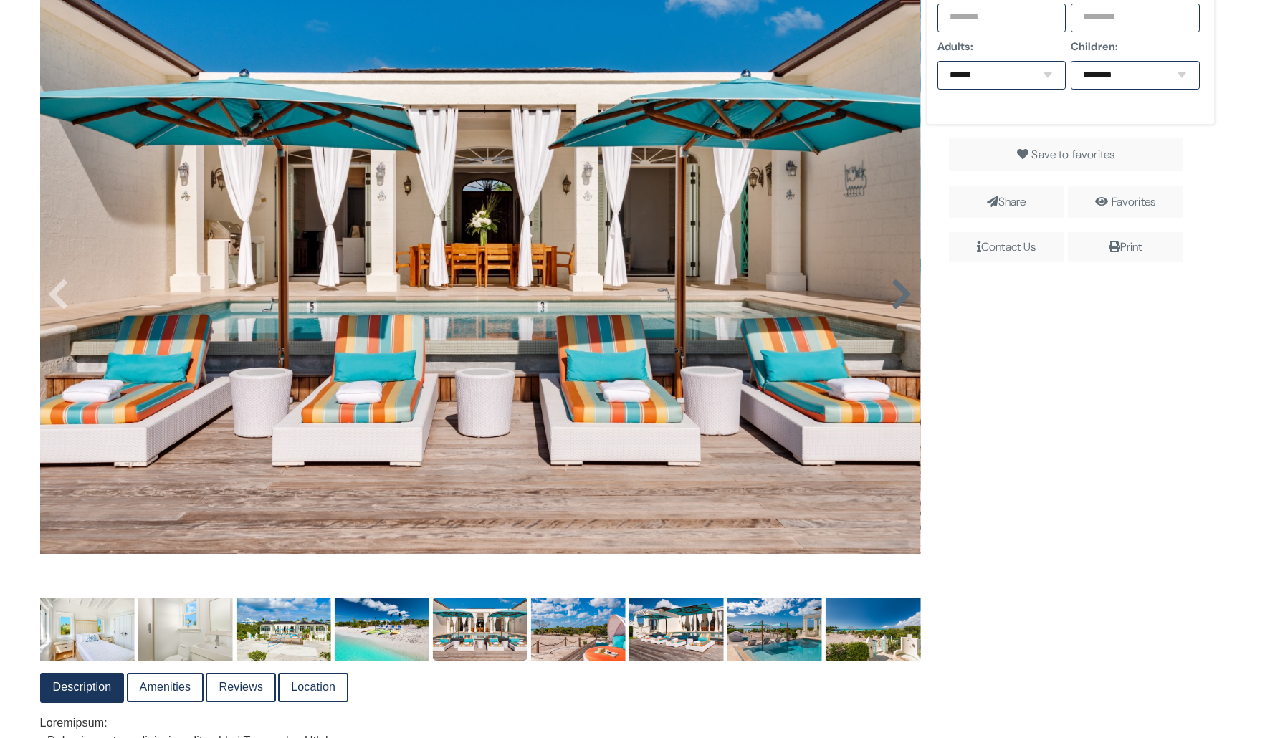
click at [896, 293] on icon at bounding box center [902, 294] width 22 height 34
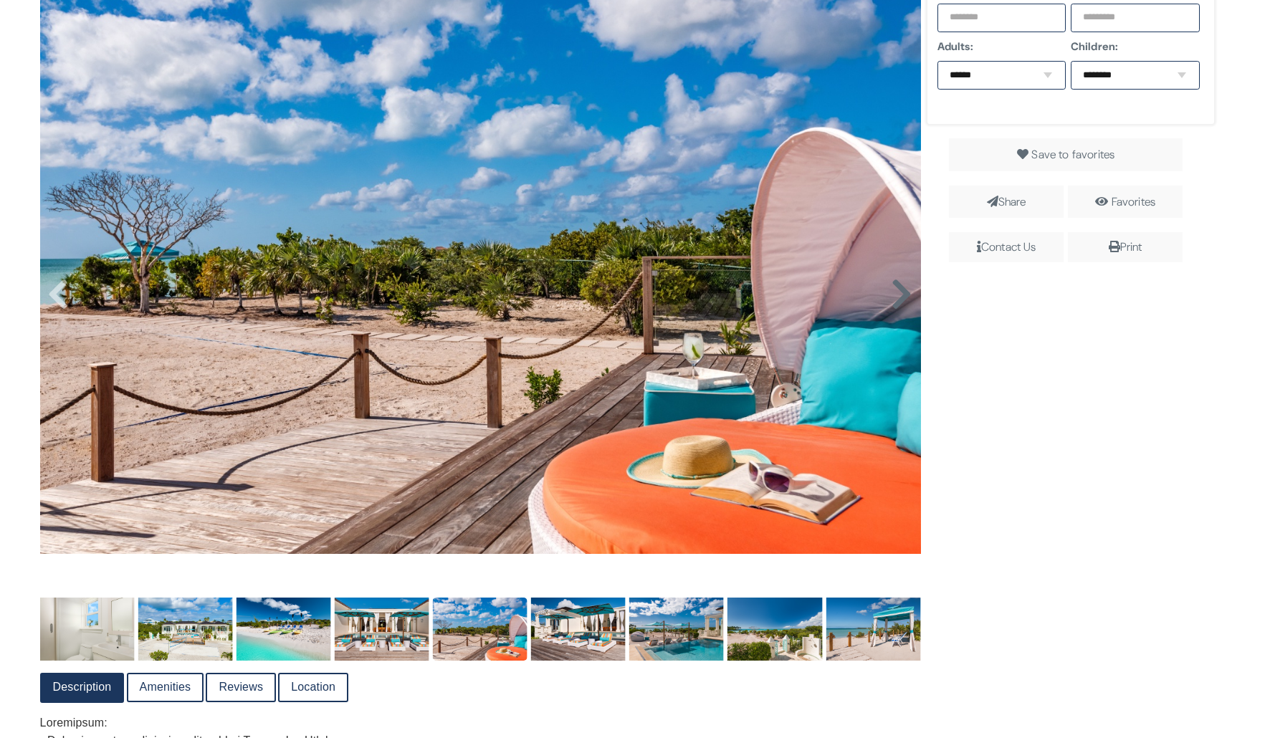
click at [896, 293] on icon at bounding box center [902, 294] width 22 height 34
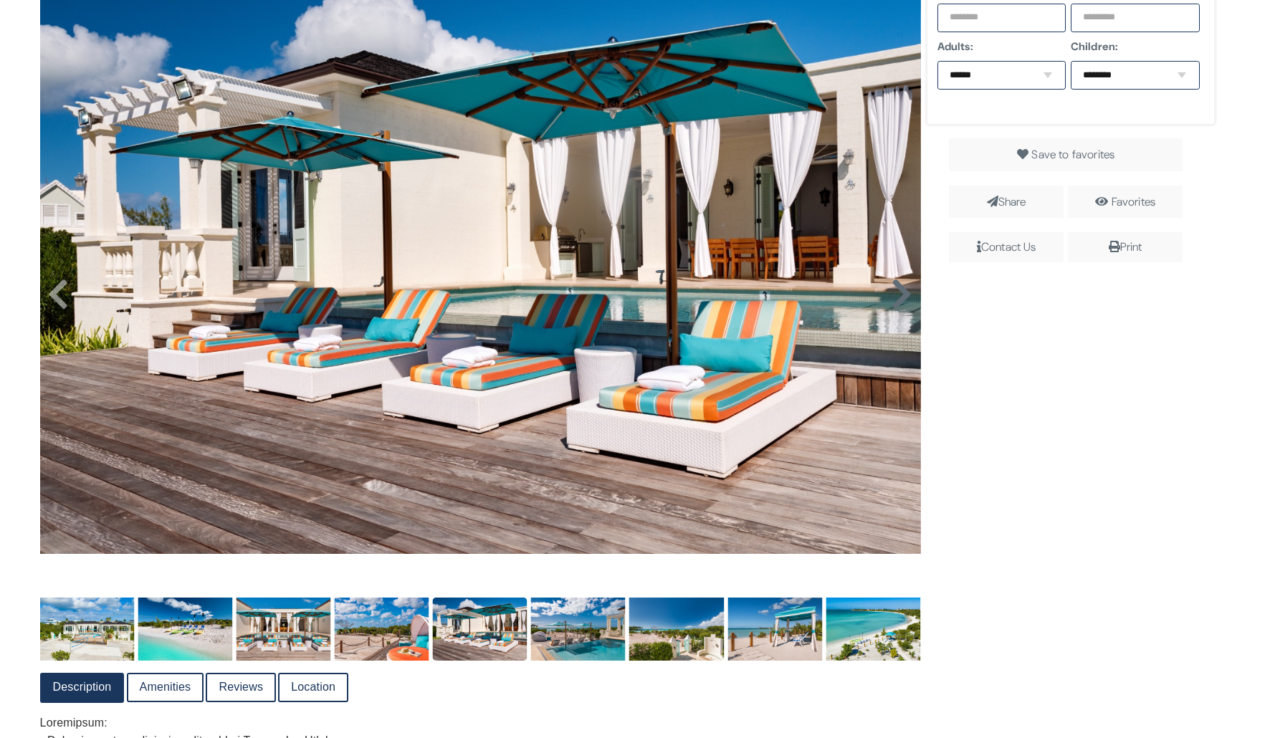
click at [896, 293] on icon at bounding box center [902, 294] width 22 height 34
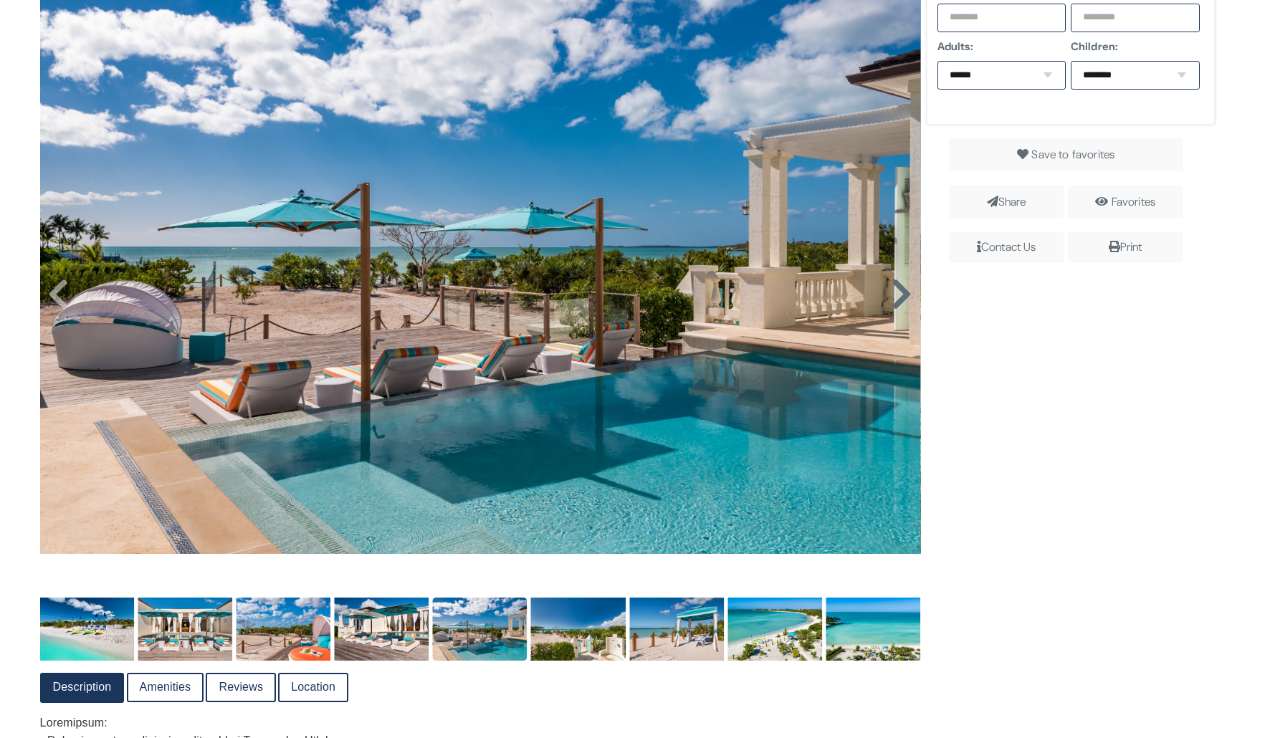
click at [896, 293] on icon at bounding box center [902, 294] width 22 height 34
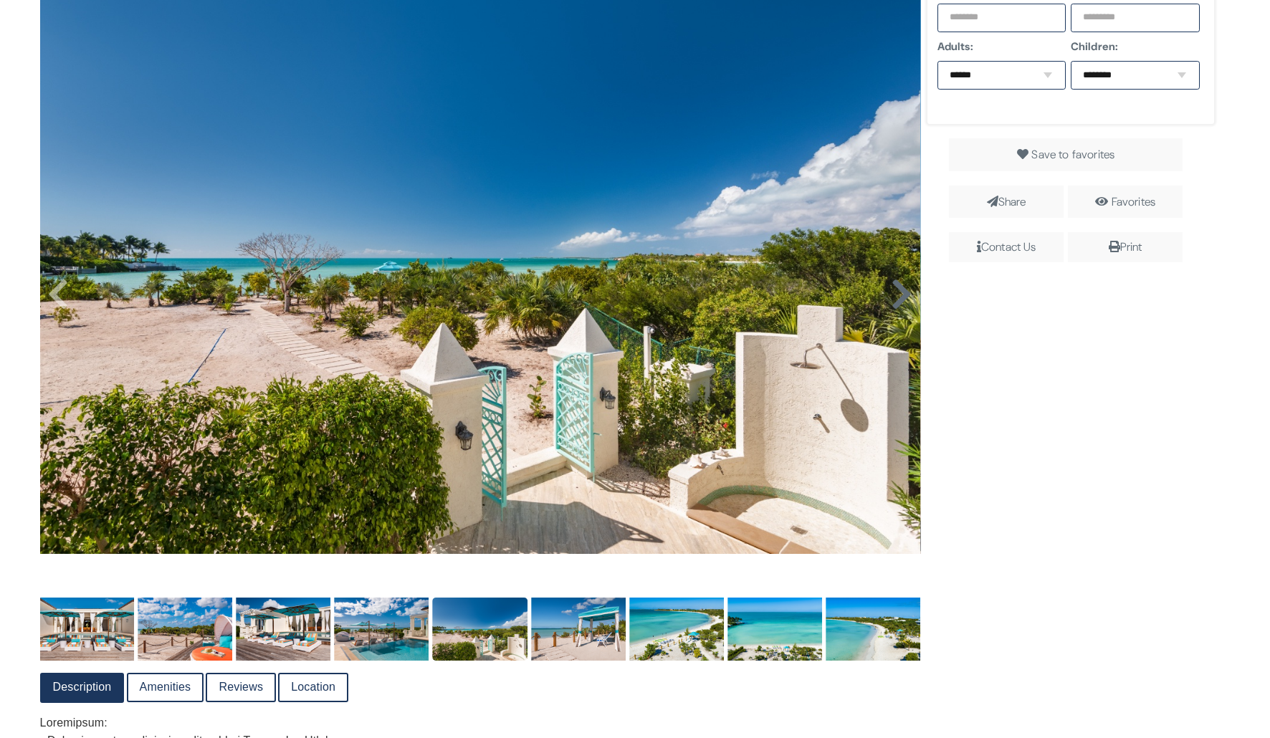
click at [896, 293] on icon at bounding box center [902, 294] width 22 height 34
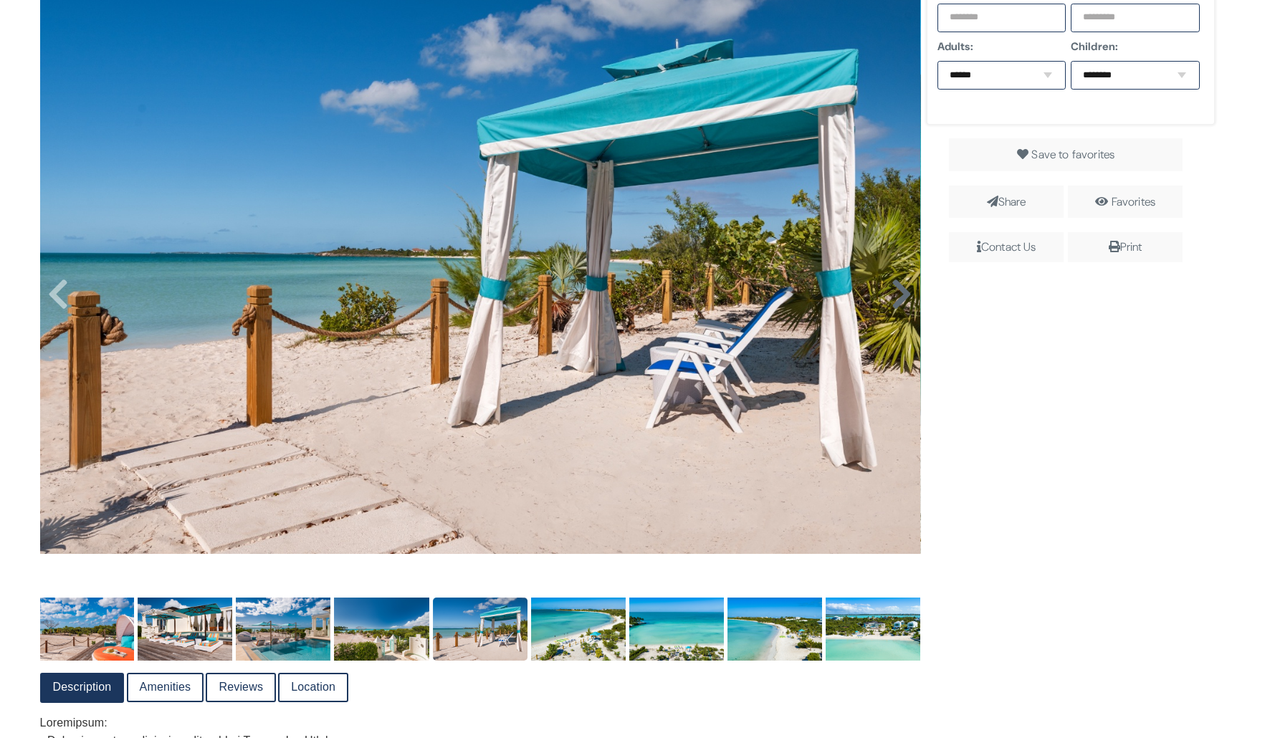
click at [896, 293] on icon at bounding box center [902, 294] width 22 height 34
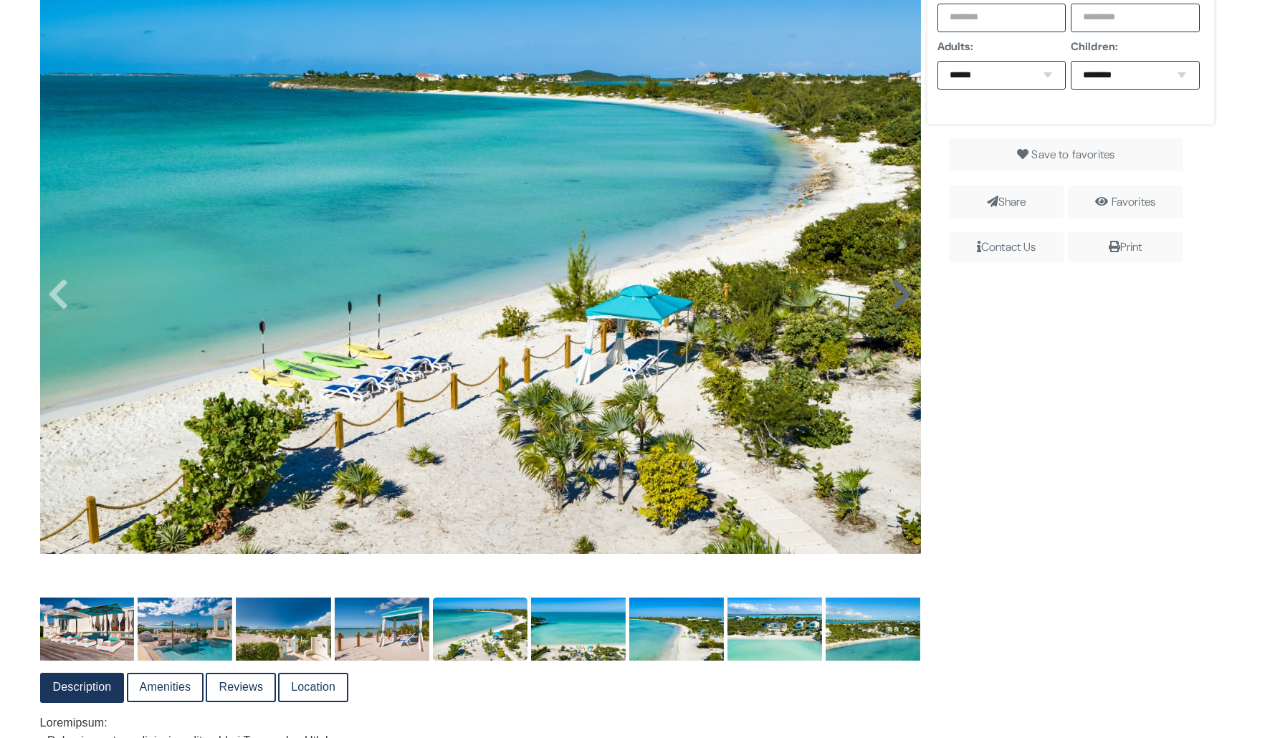
click at [896, 293] on icon at bounding box center [902, 294] width 22 height 34
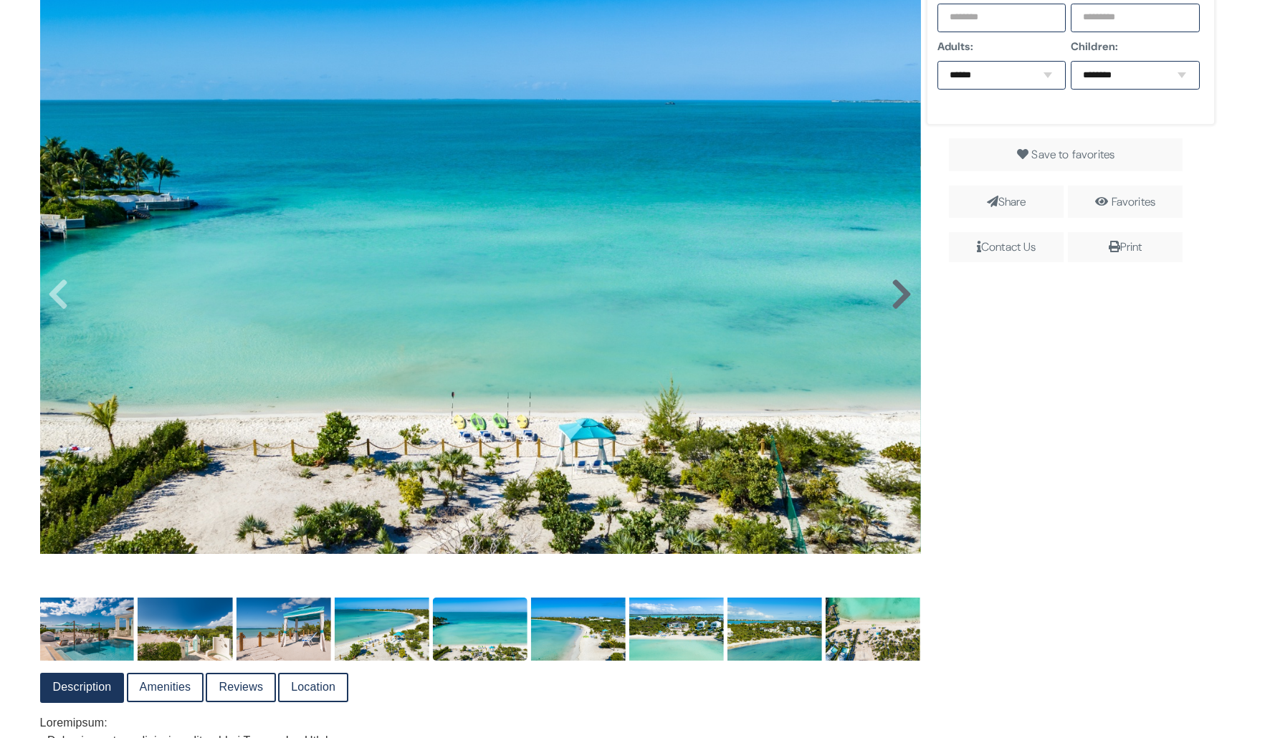
click at [896, 293] on icon at bounding box center [902, 294] width 22 height 34
